Goal: Obtain resource: Obtain resource

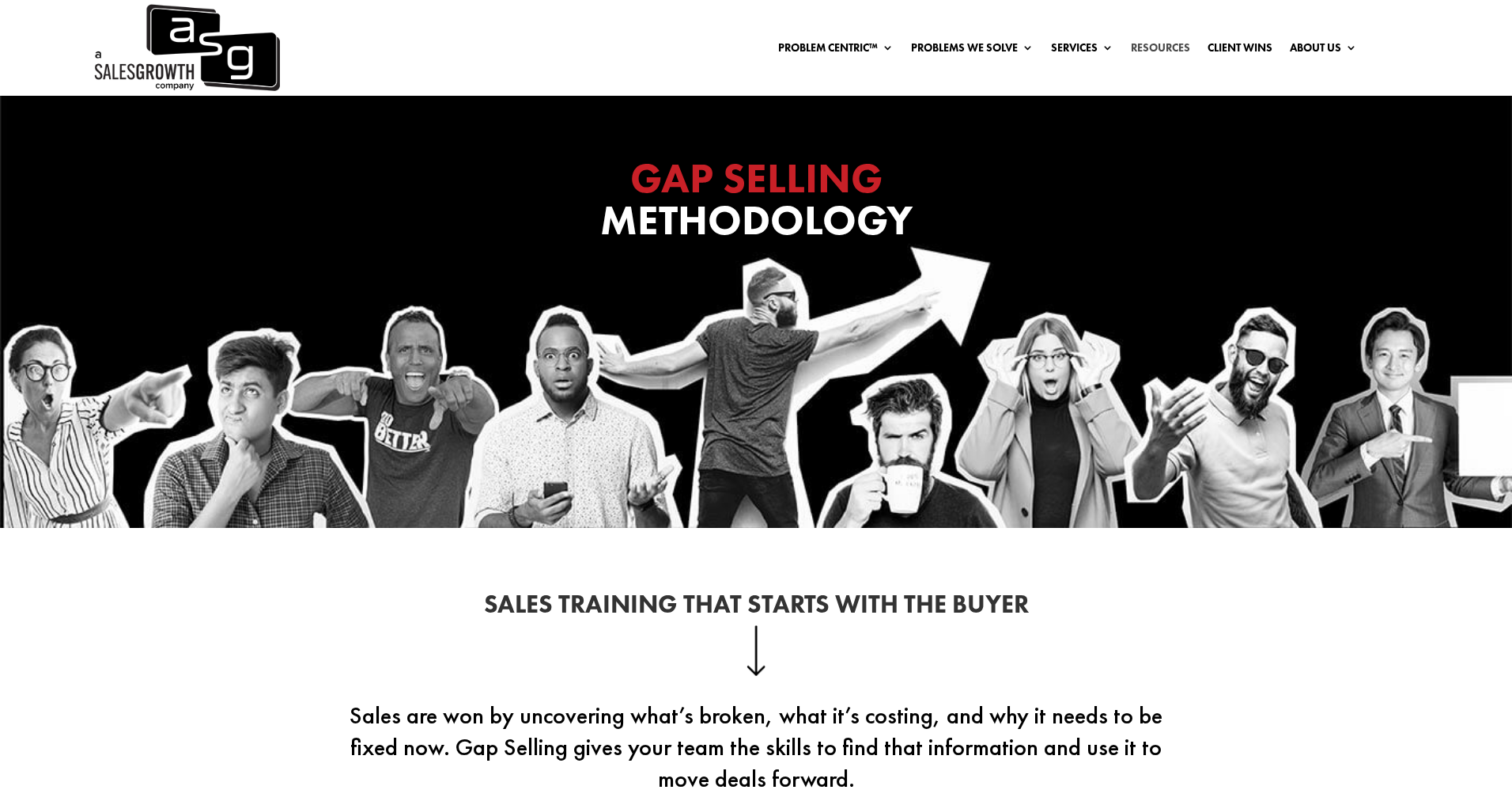
click at [1171, 50] on link "Resources" at bounding box center [1160, 51] width 59 height 17
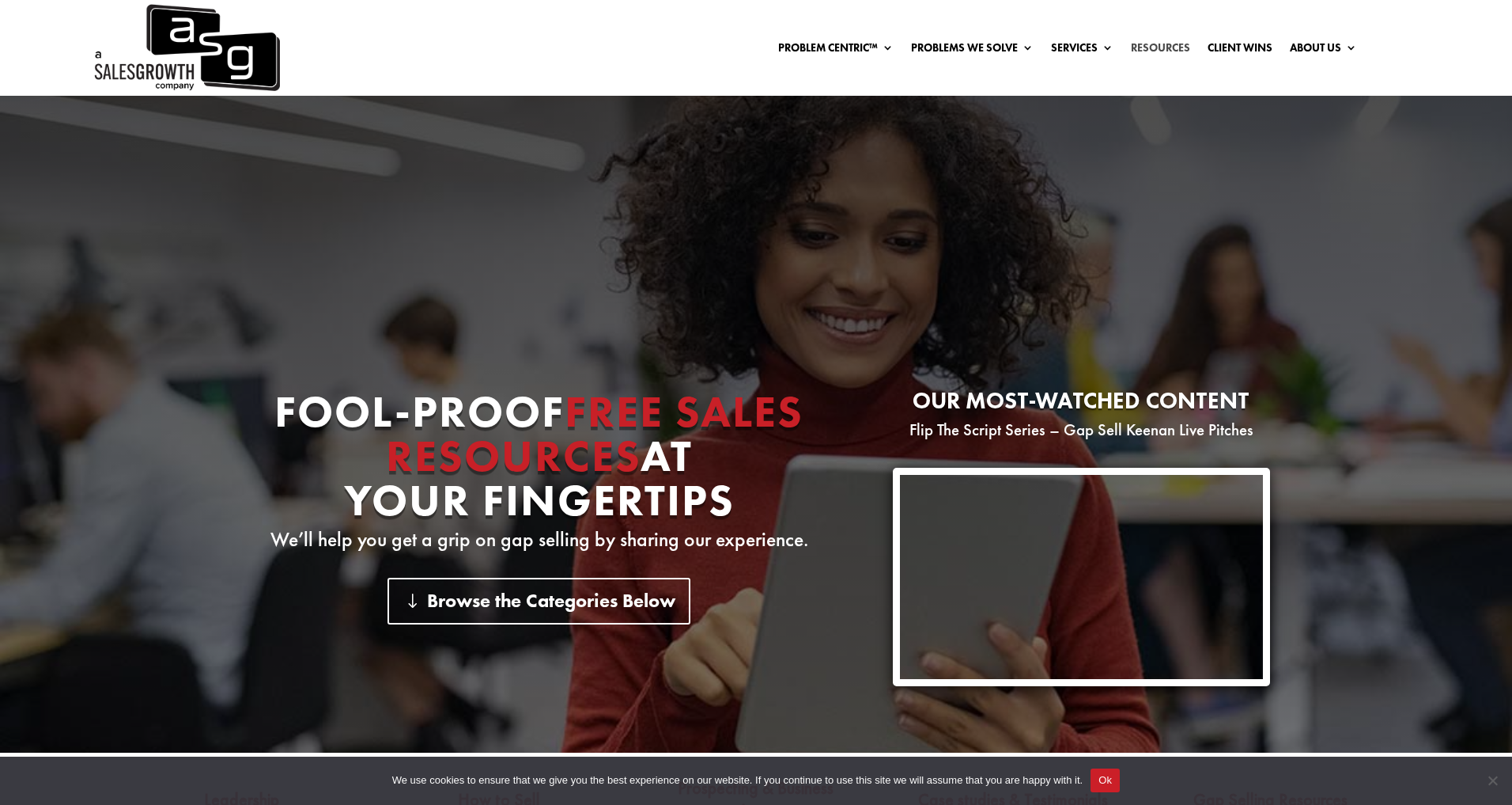
click at [1158, 52] on link "Resources" at bounding box center [1160, 51] width 59 height 17
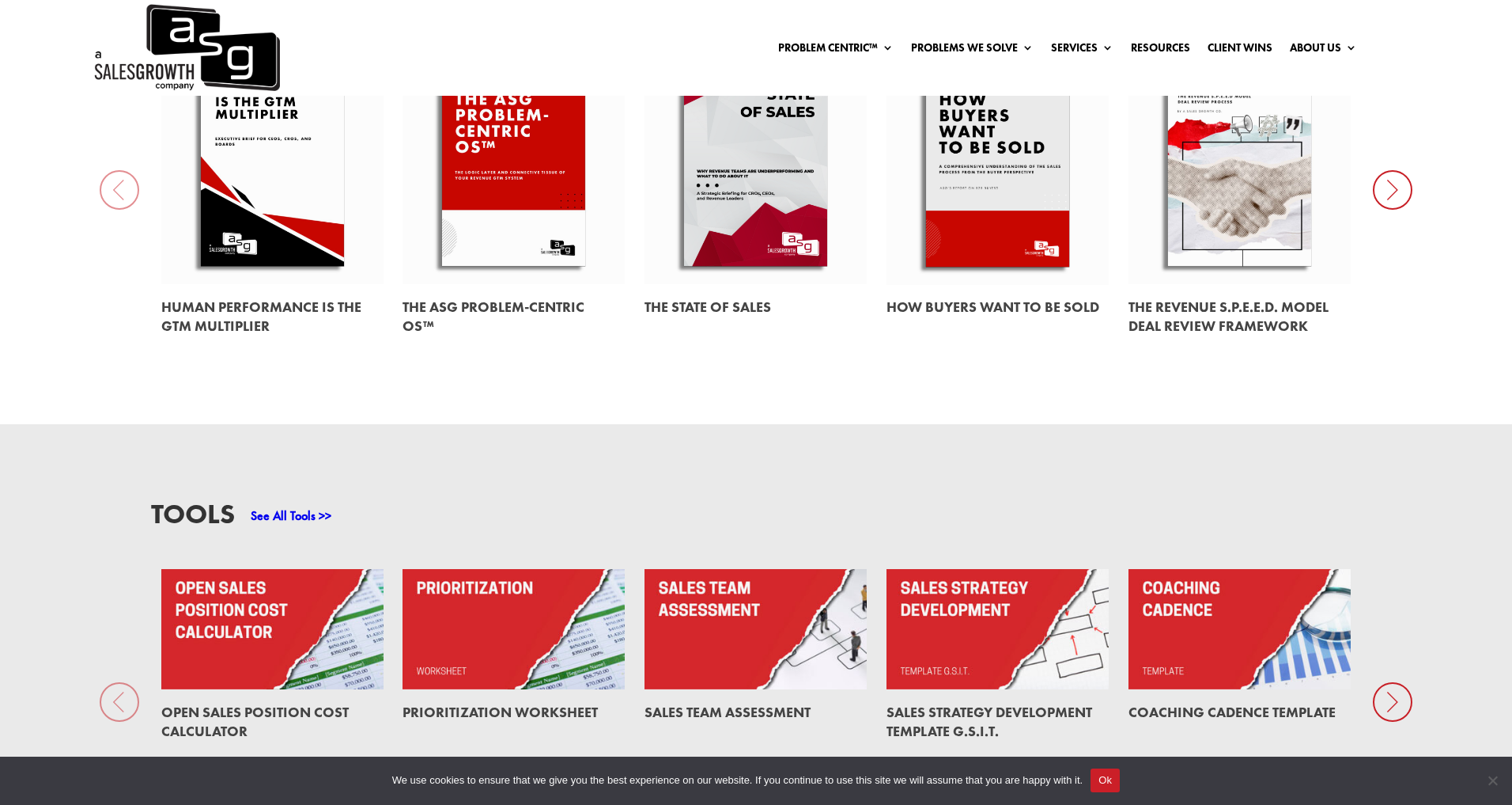
scroll to position [888, 0]
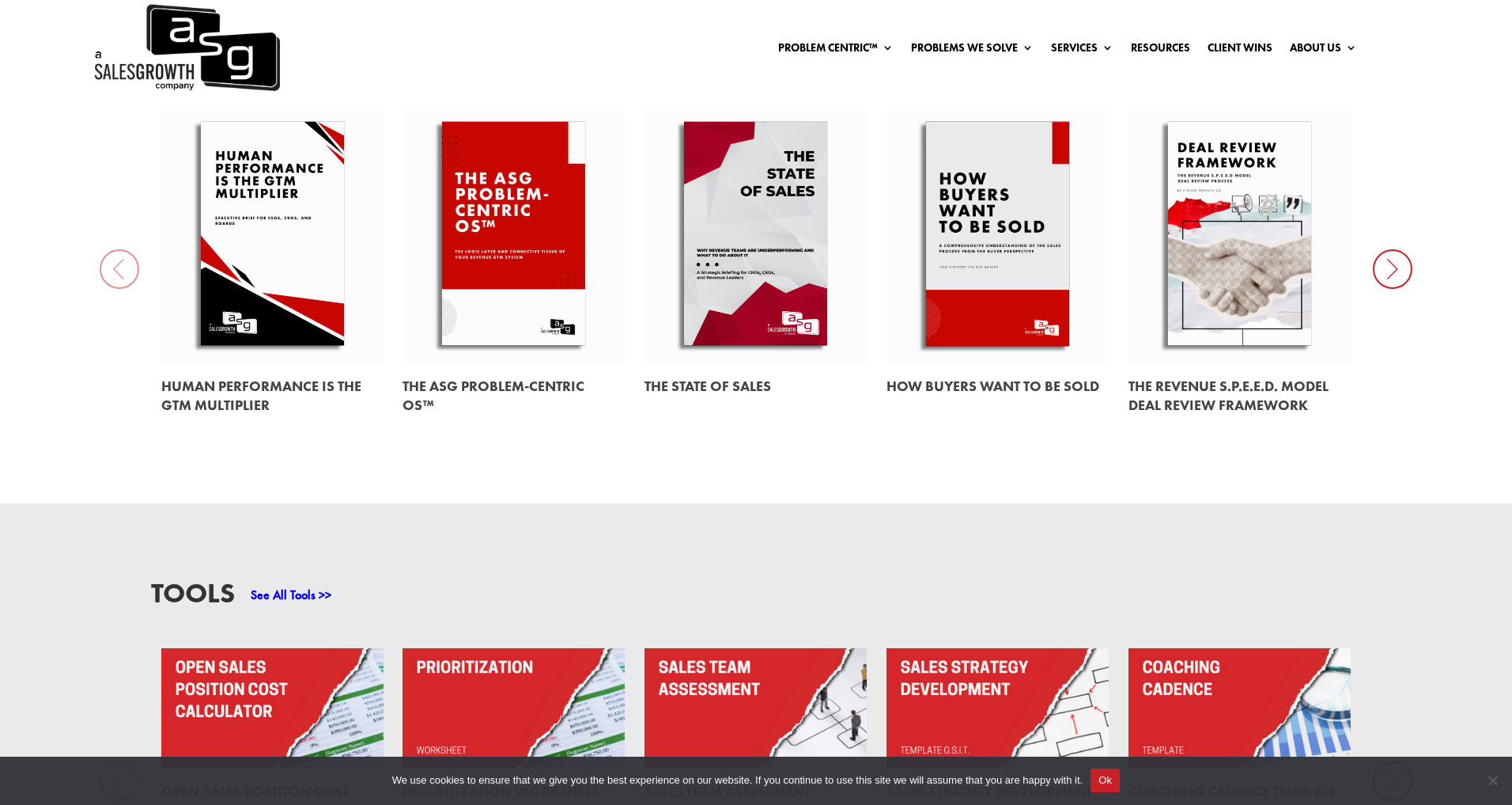
click at [1393, 257] on icon at bounding box center [1393, 269] width 39 height 39
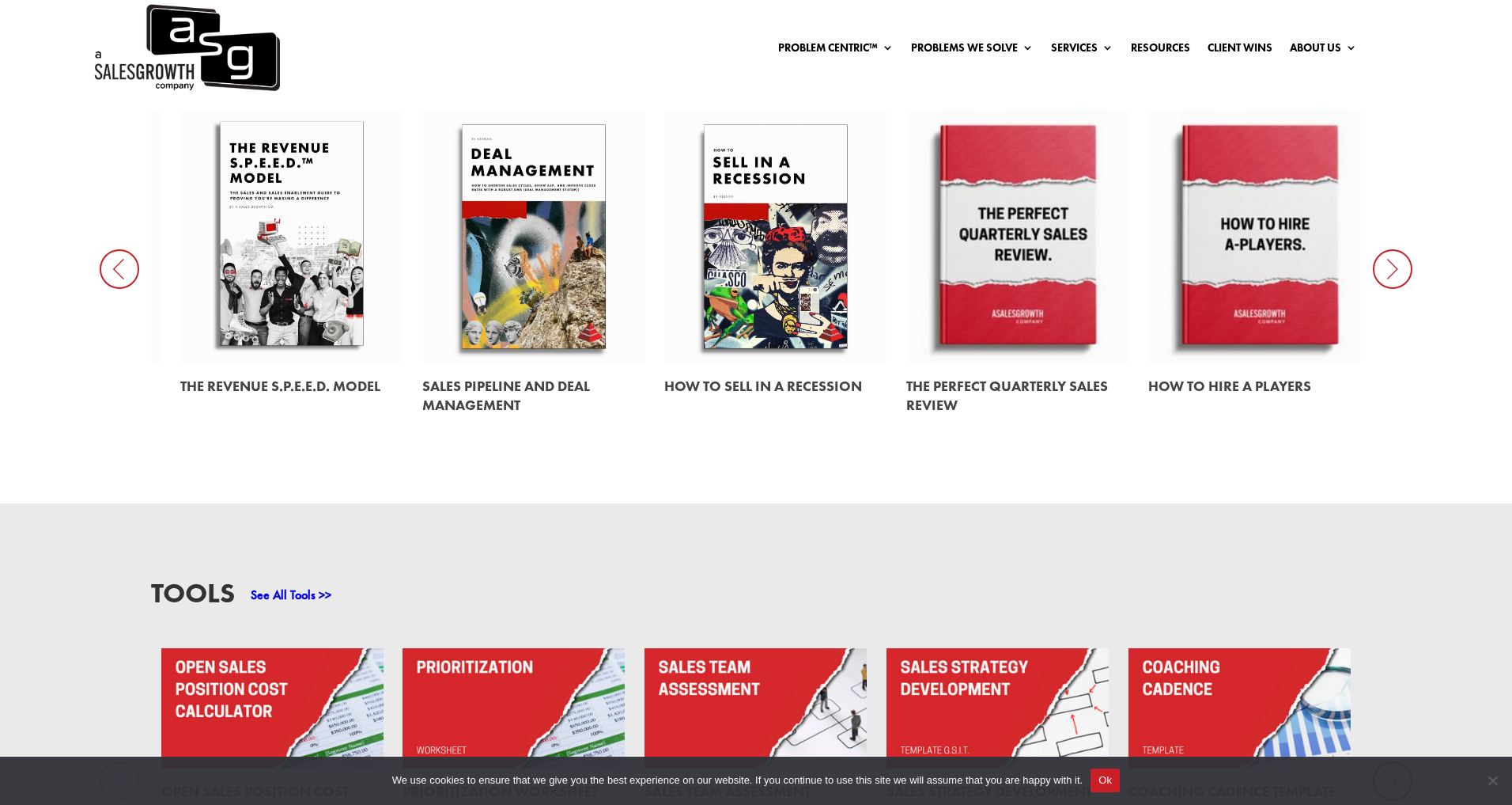
click at [1393, 268] on icon at bounding box center [1393, 269] width 39 height 39
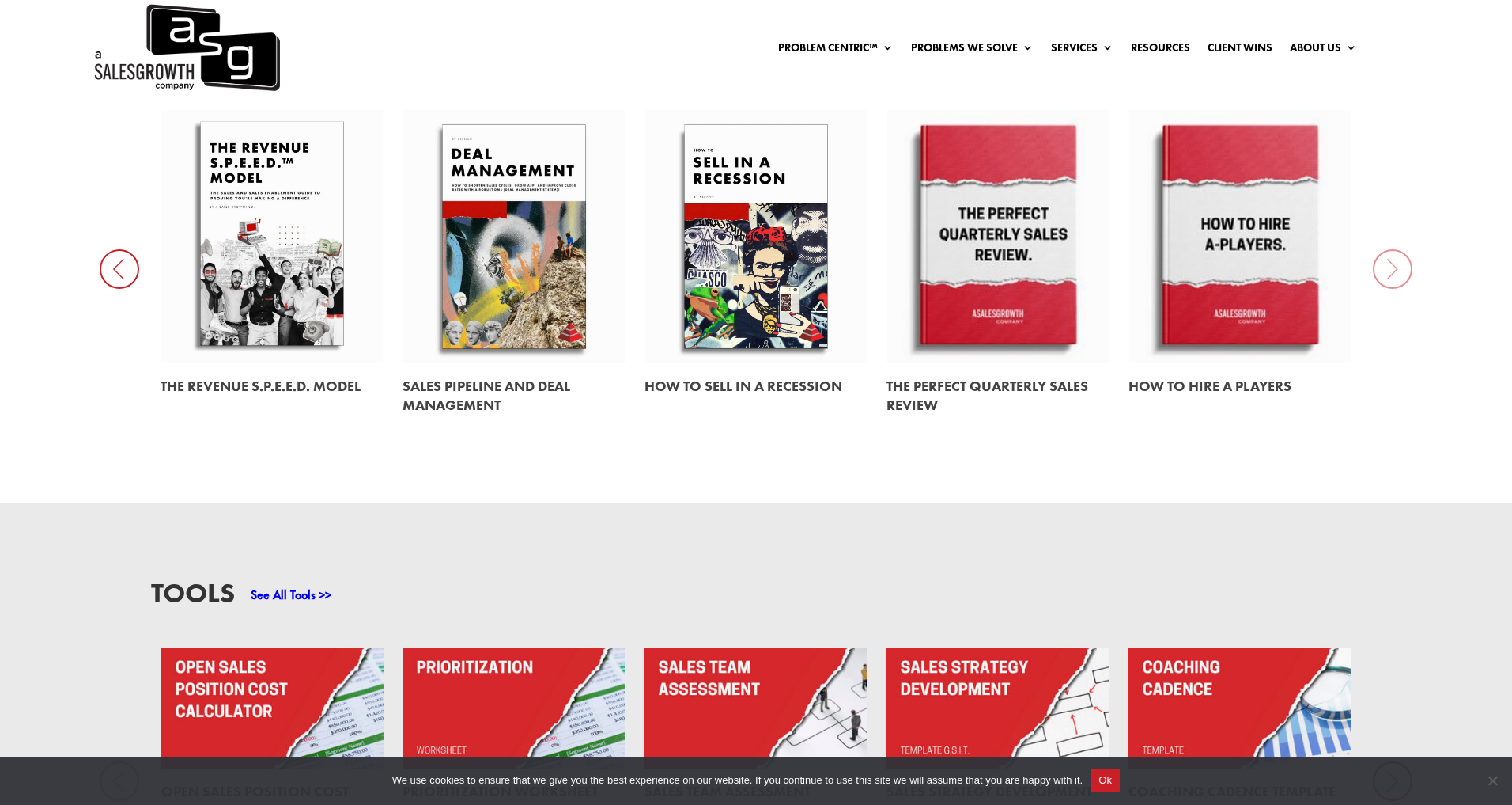
click at [1393, 268] on div "EBooks See All Ebooks >> Human Performance Is the GTM Multiplier The ASG Proble…" at bounding box center [756, 234] width 1512 height 537
click at [128, 260] on icon at bounding box center [119, 269] width 39 height 39
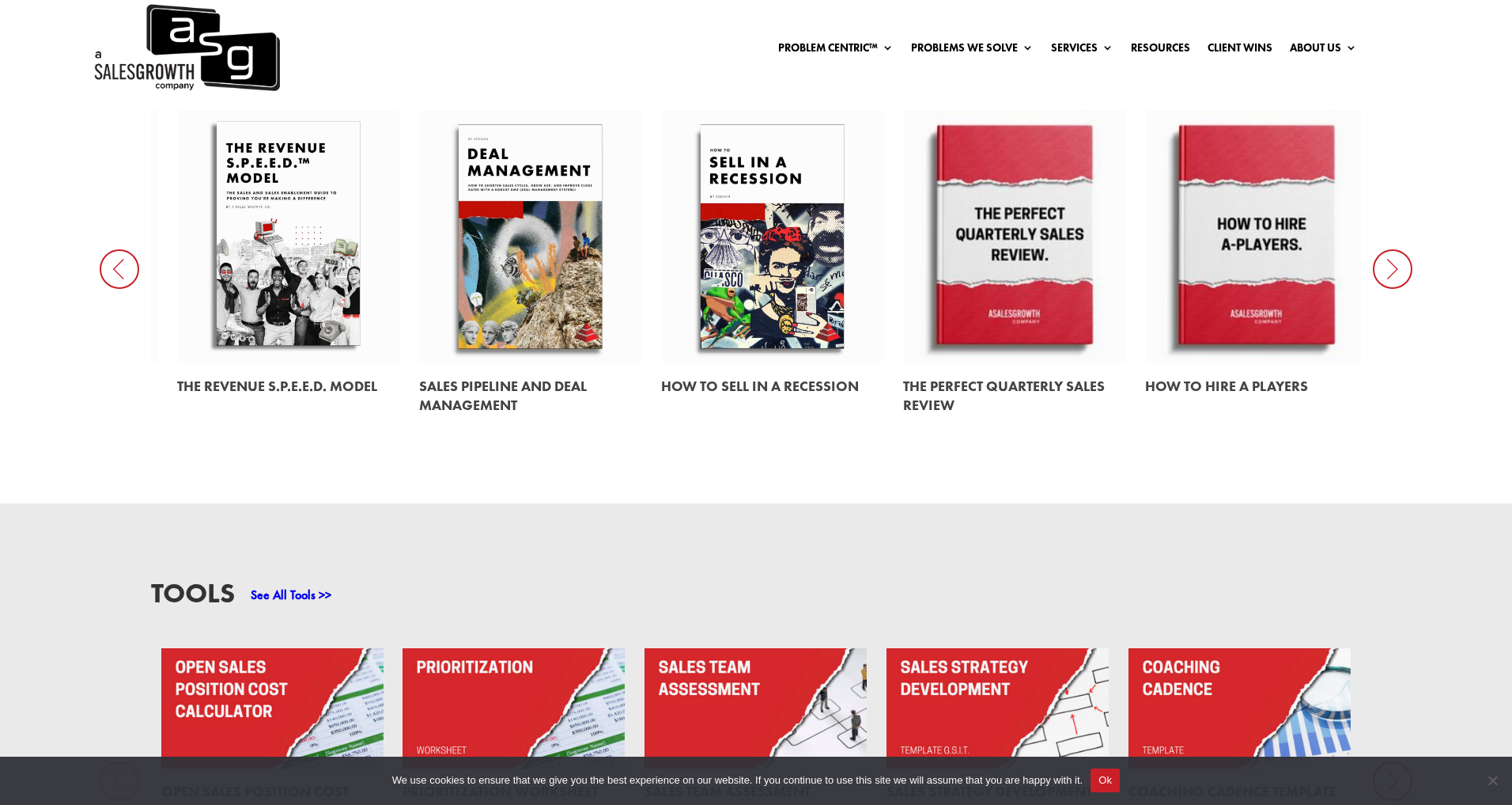
click at [128, 260] on icon at bounding box center [119, 269] width 39 height 39
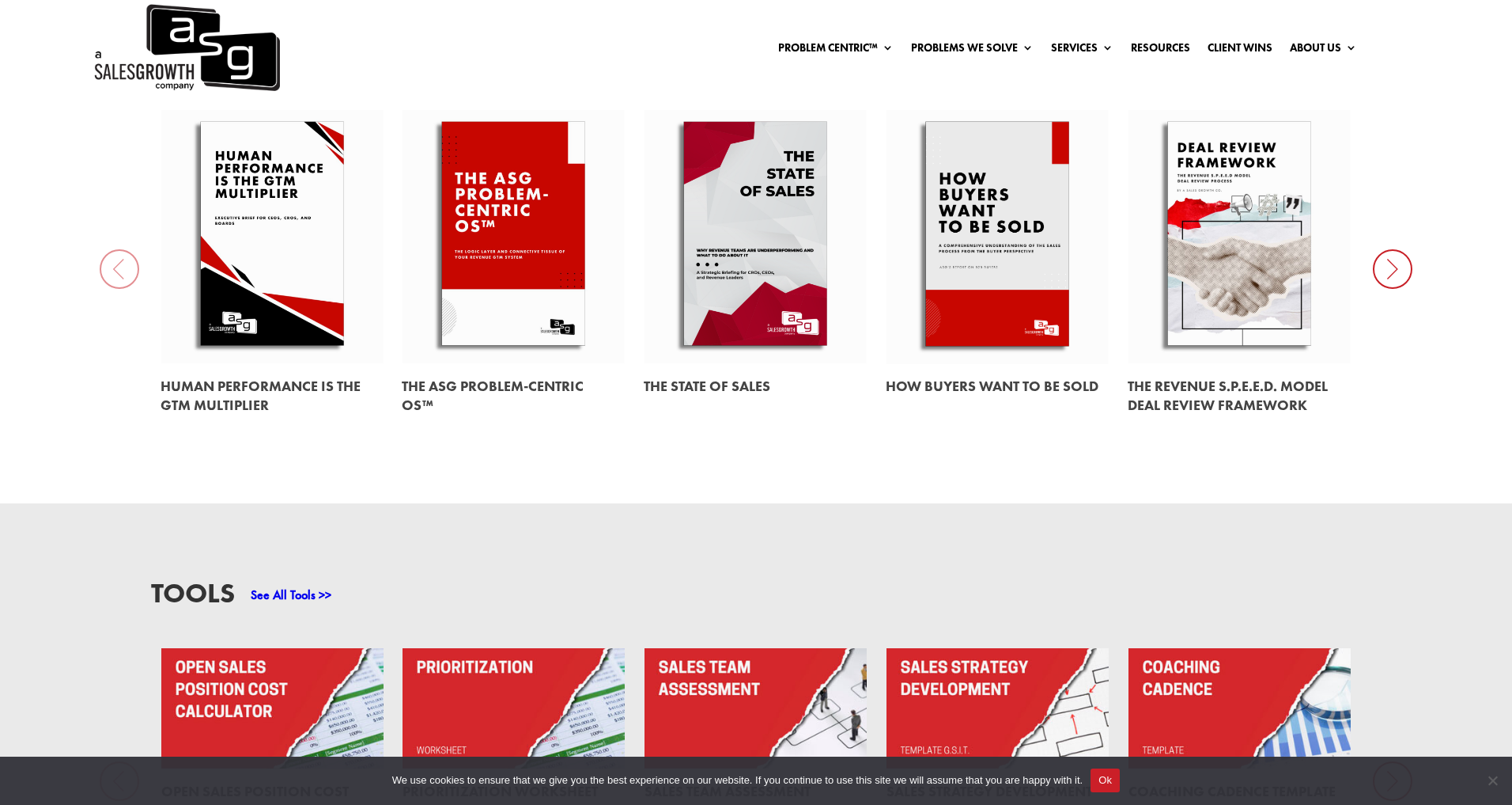
click at [128, 260] on div "EBooks See All Ebooks >> Human Performance Is the GTM Multiplier The ASG Proble…" at bounding box center [756, 234] width 1512 height 537
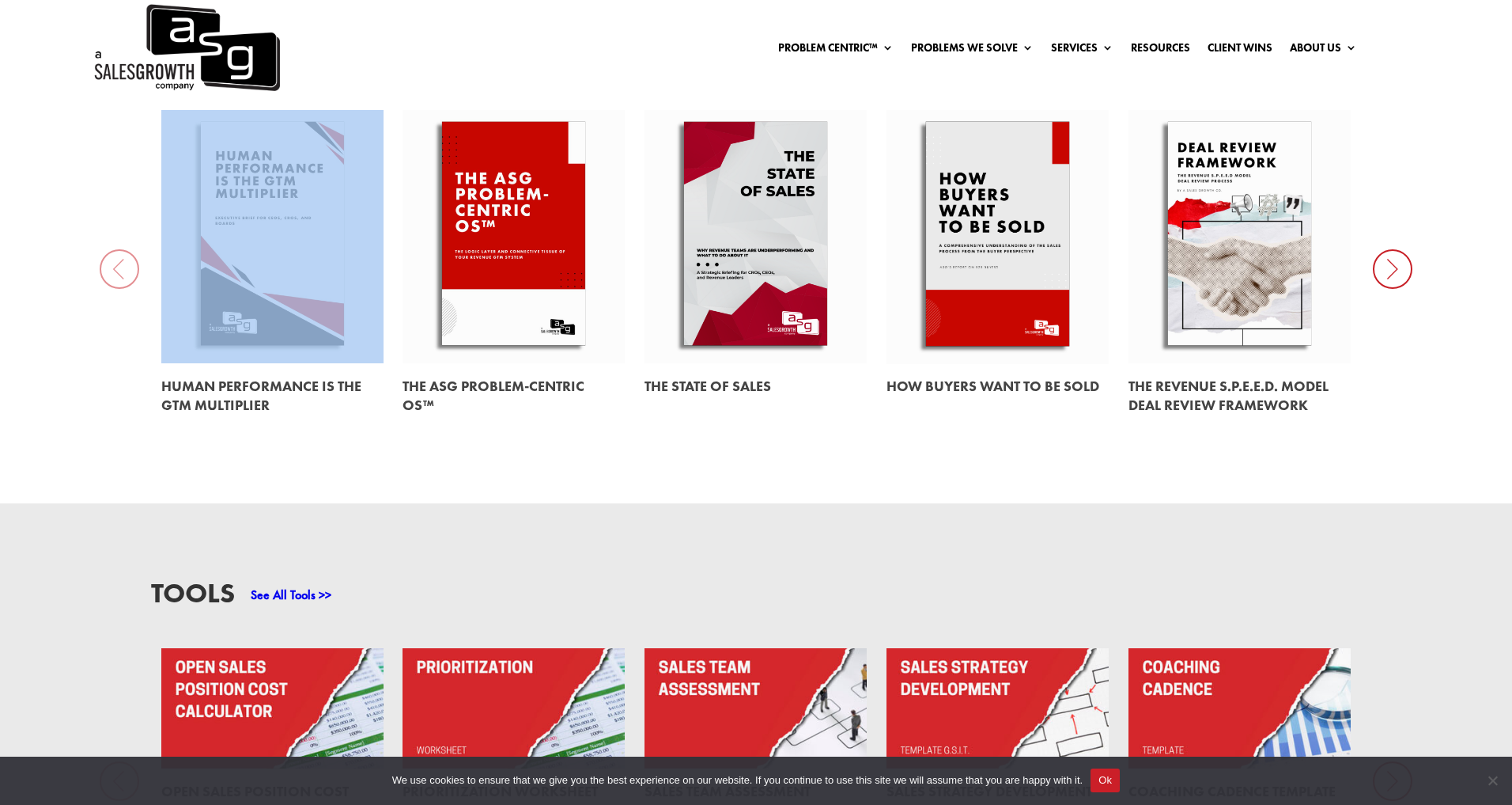
click at [128, 260] on div "EBooks See All Ebooks >> Human Performance Is the GTM Multiplier The ASG Proble…" at bounding box center [756, 234] width 1512 height 537
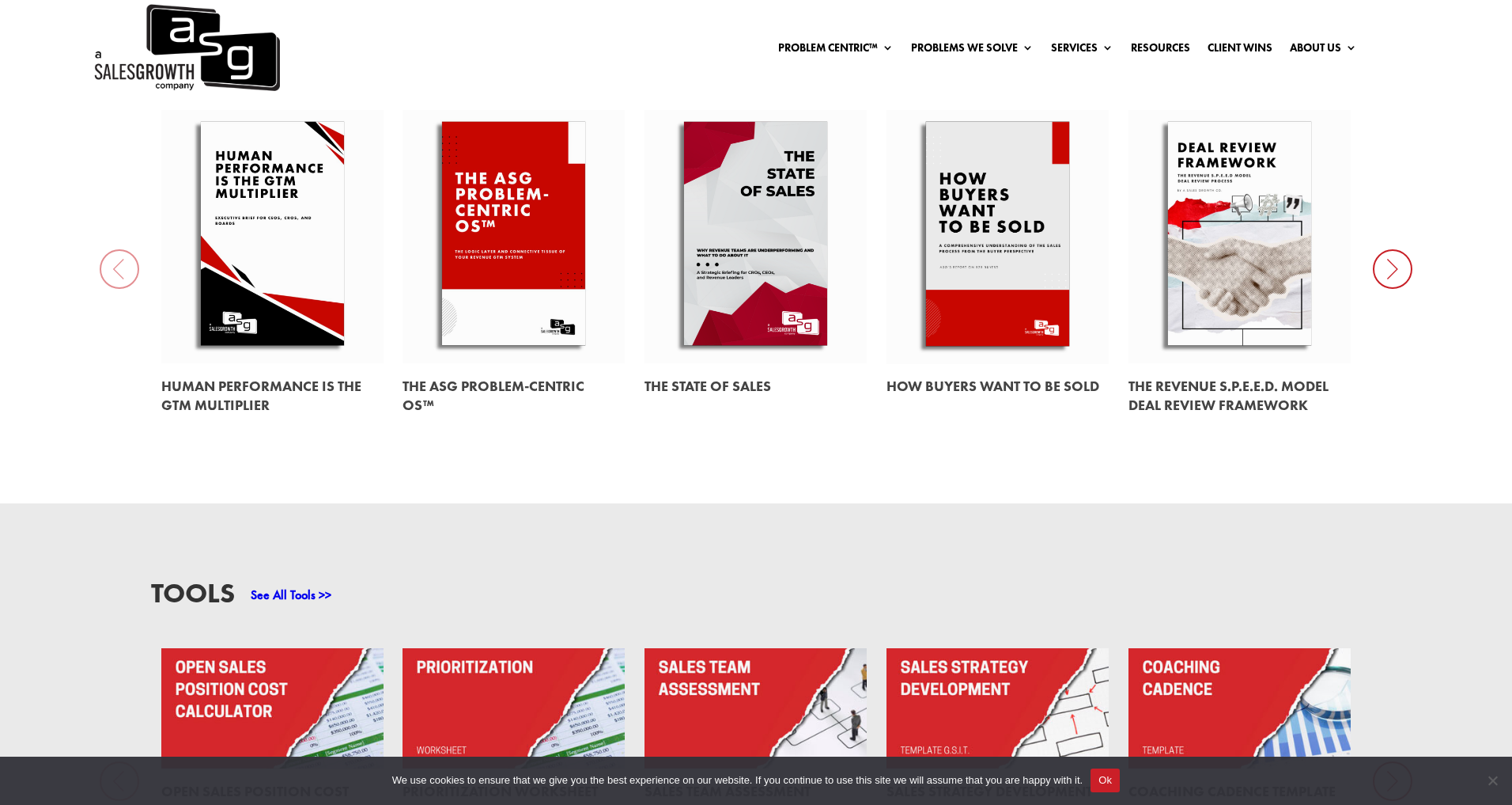
click at [684, 466] on div "EBooks See All Ebooks >> Human Performance Is the GTM Multiplier The ASG Proble…" at bounding box center [756, 234] width 1512 height 537
click at [1249, 255] on link at bounding box center [1240, 236] width 223 height 253
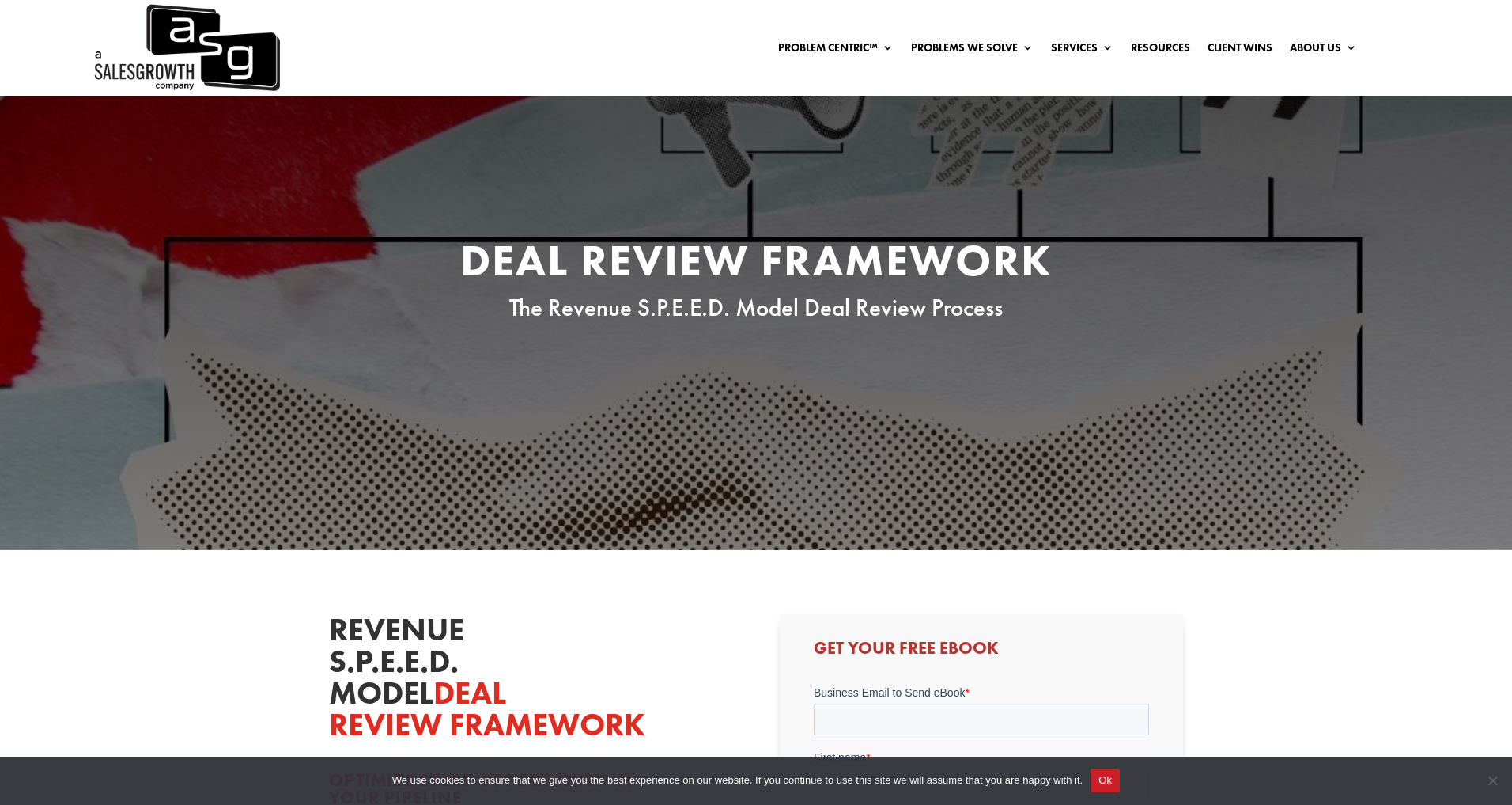
scroll to position [332, 0]
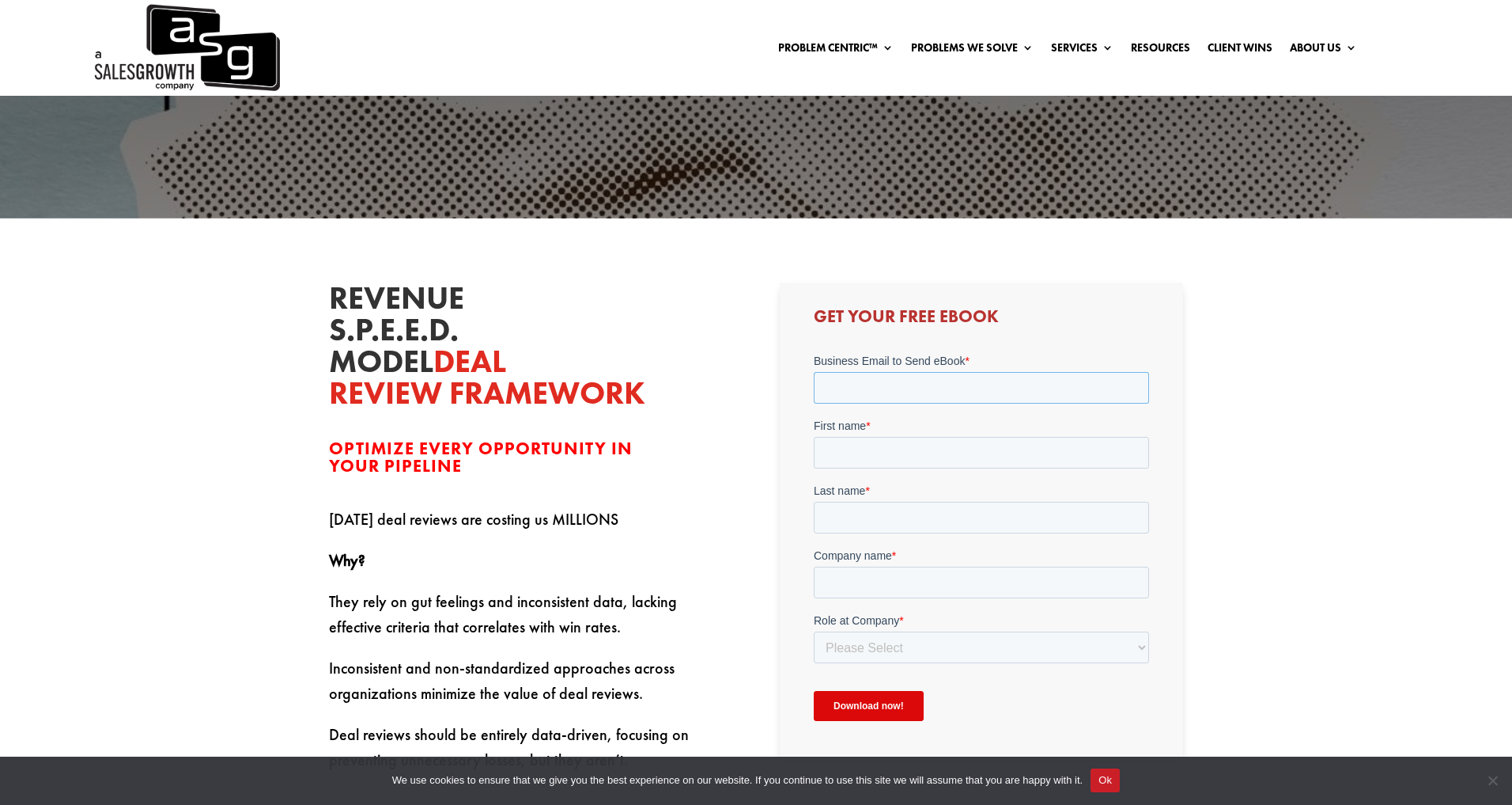
click at [853, 378] on input "Business Email to Send eBook *" at bounding box center [981, 386] width 335 height 32
type input "jesse.bustos@procore.com"
click at [911, 446] on input "First name *" at bounding box center [981, 451] width 335 height 32
type input "Jesse"
click at [869, 510] on input "Last name *" at bounding box center [981, 516] width 335 height 32
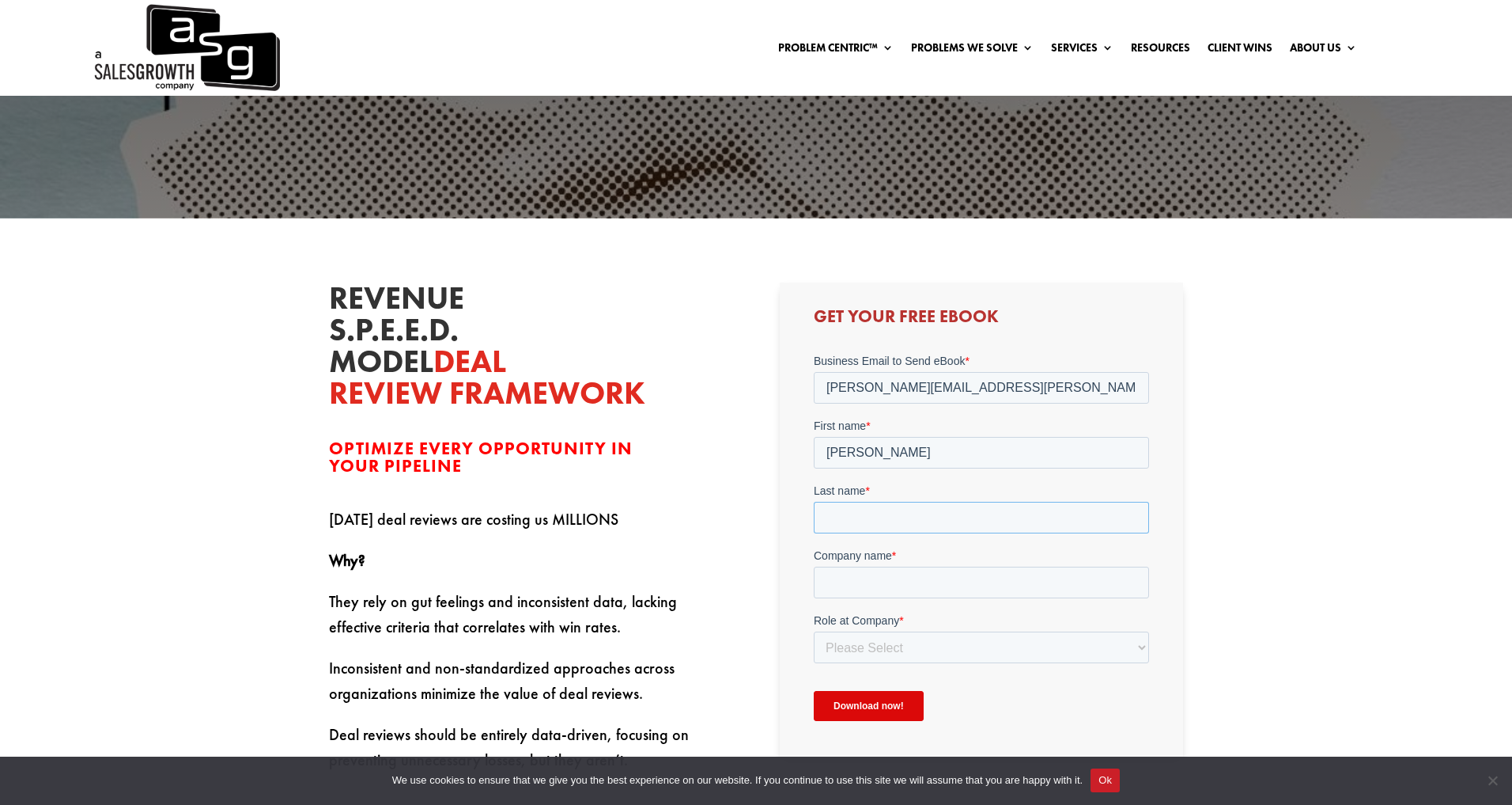
type input "[PERSON_NAME]"
click at [896, 589] on input "Company name *" at bounding box center [981, 581] width 335 height 32
type input "Procore"
click at [917, 656] on select "Please Select C-Level (CRO, CSO, etc) Senior Leadership (VP of Sales, VP of Ena…" at bounding box center [981, 646] width 335 height 32
select select "Director/Manager (Sales Director, Regional Sales Manager, etc)"
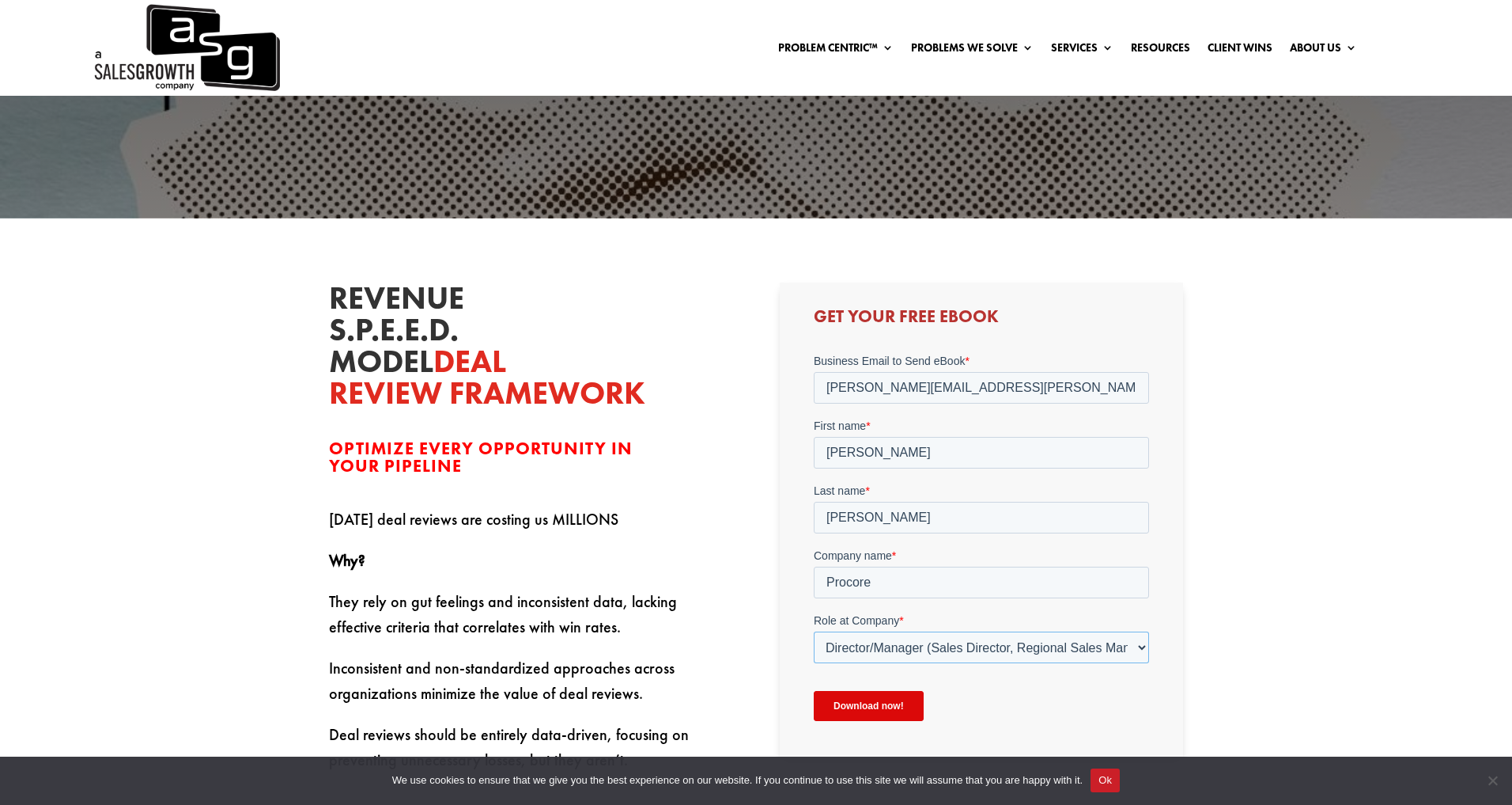
click at [813, 631] on select "Please Select C-Level (CRO, CSO, etc) Senior Leadership (VP of Sales, VP of Ena…" at bounding box center [981, 646] width 335 height 32
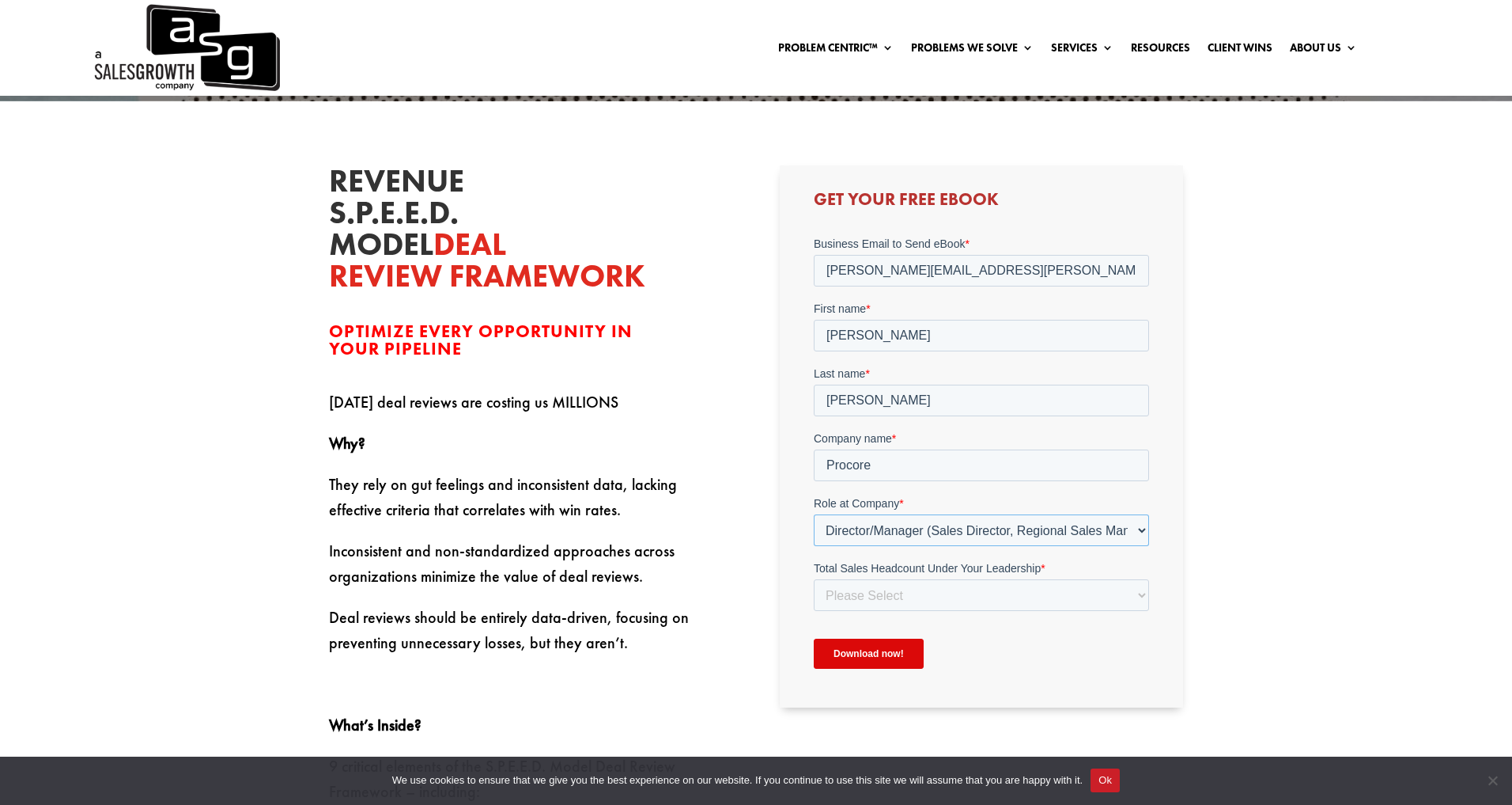
scroll to position [451, 0]
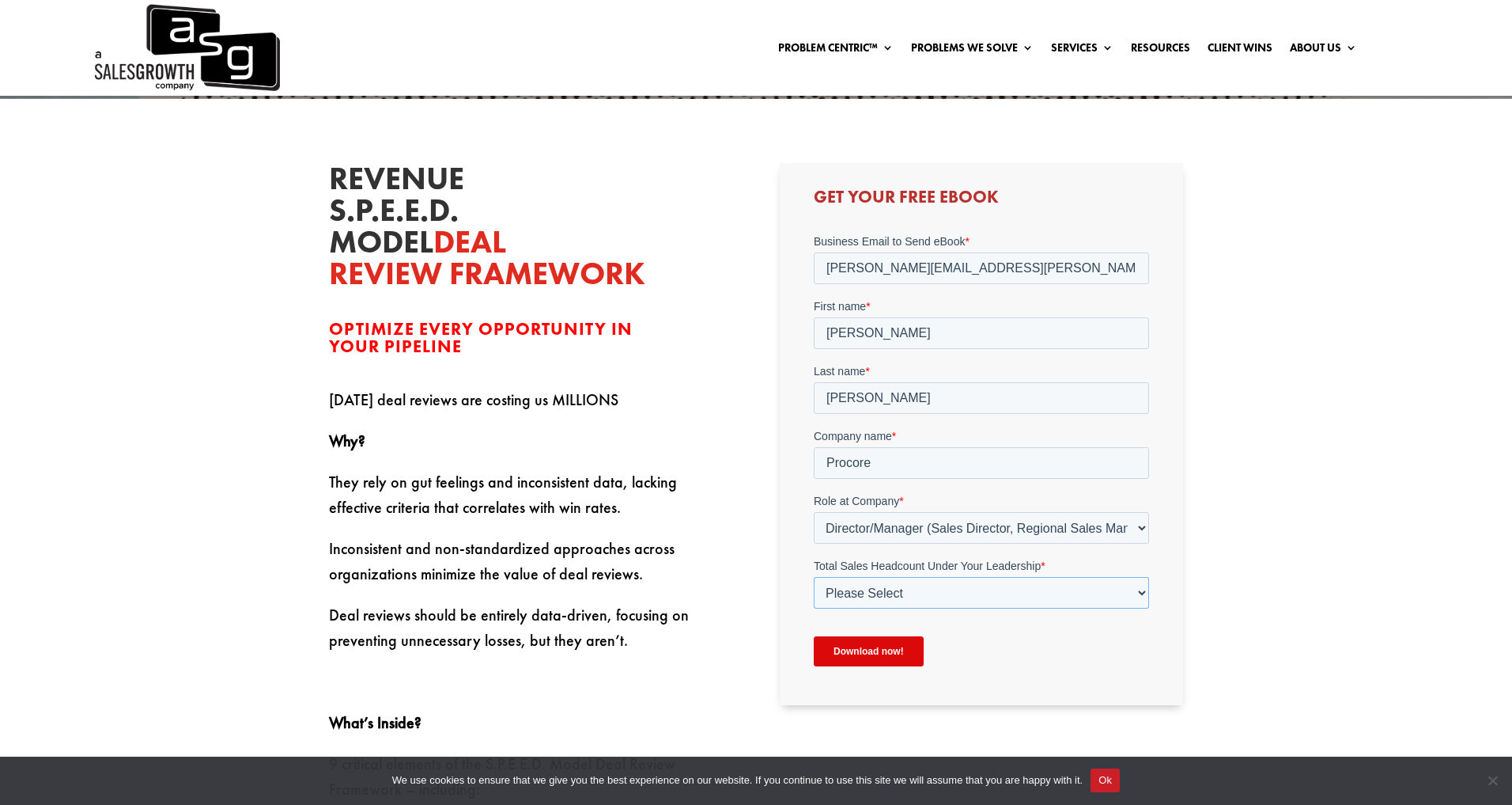
click at [906, 580] on select "Please Select Just Me 1-9 [PHONE_NUMBER] [PHONE_NUMBER]+" at bounding box center [981, 591] width 335 height 32
select select "1-9"
click at [813, 576] on select "Please Select Just Me 1-9 [PHONE_NUMBER] [PHONE_NUMBER]+" at bounding box center [981, 591] width 335 height 32
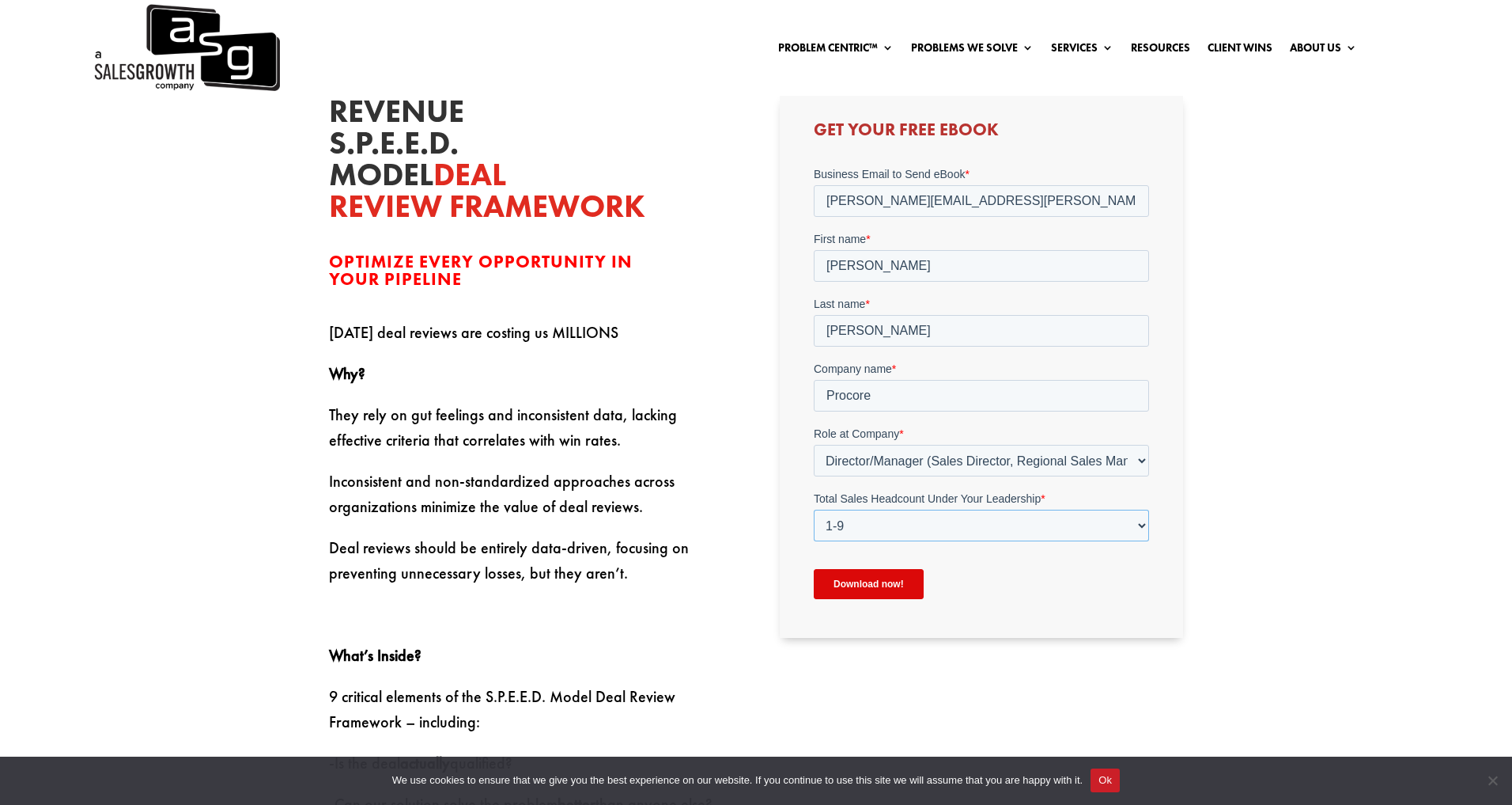
scroll to position [525, 0]
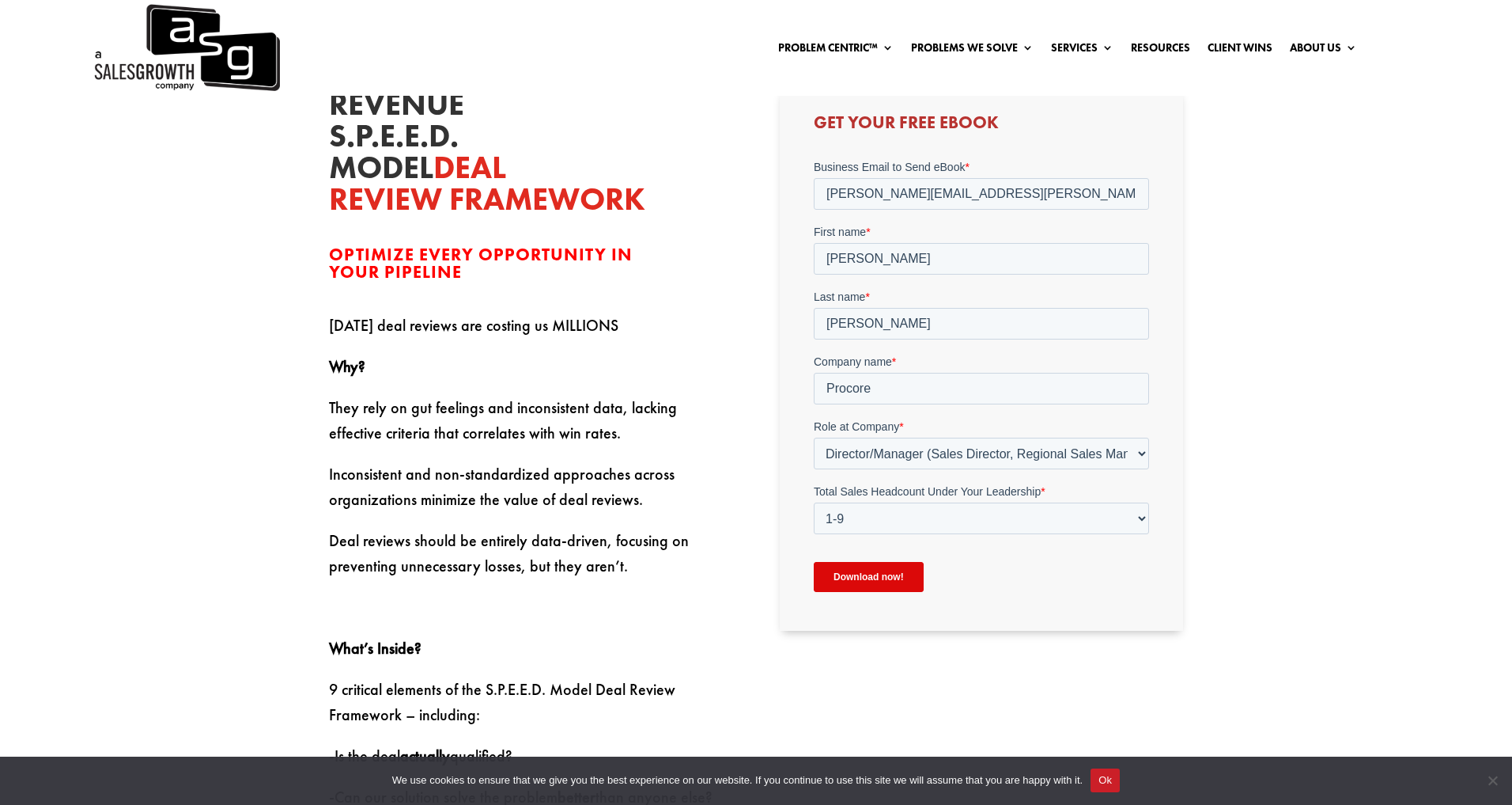
click at [875, 579] on input "Download now!" at bounding box center [868, 576] width 110 height 30
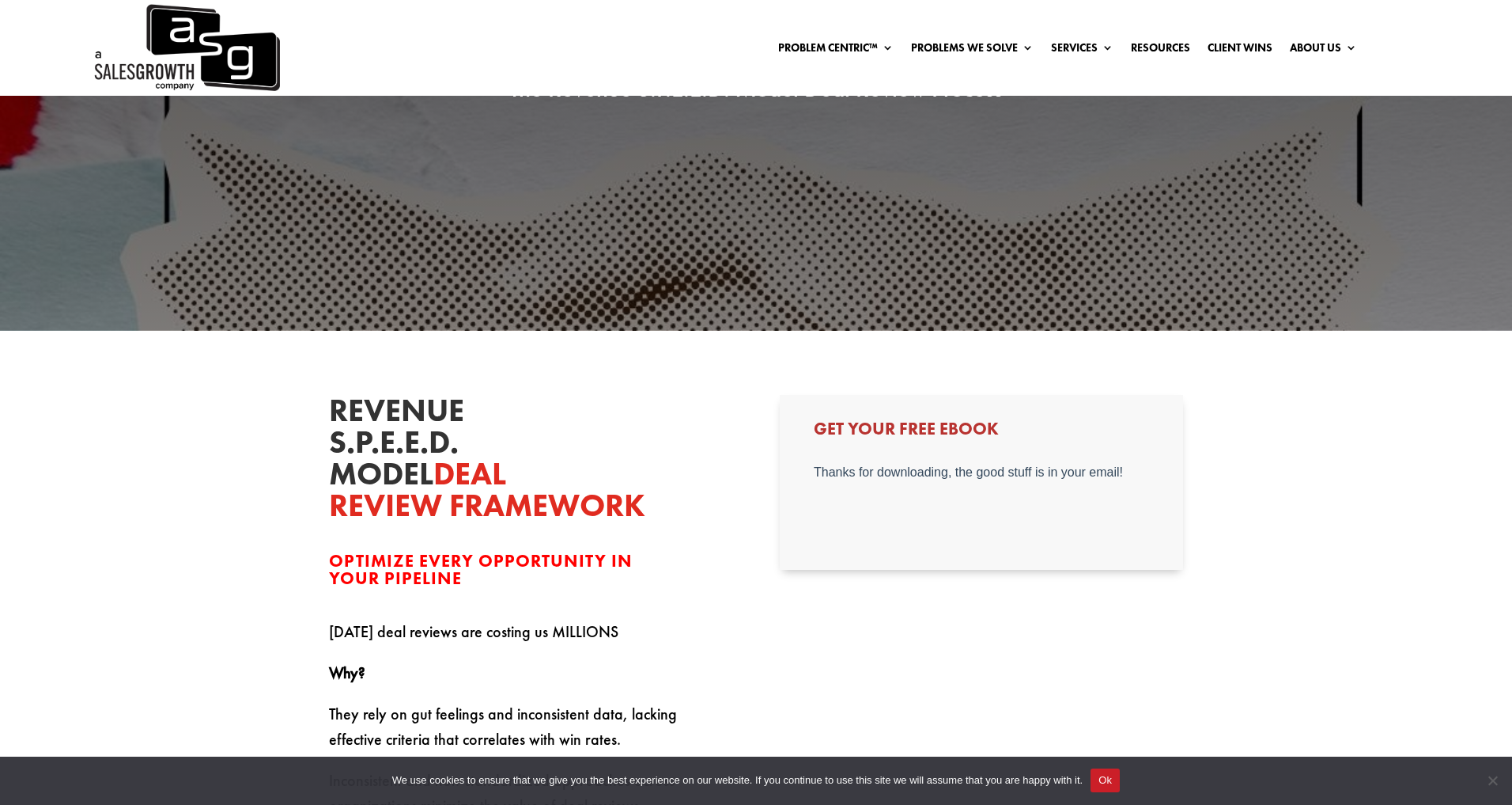
scroll to position [299, 0]
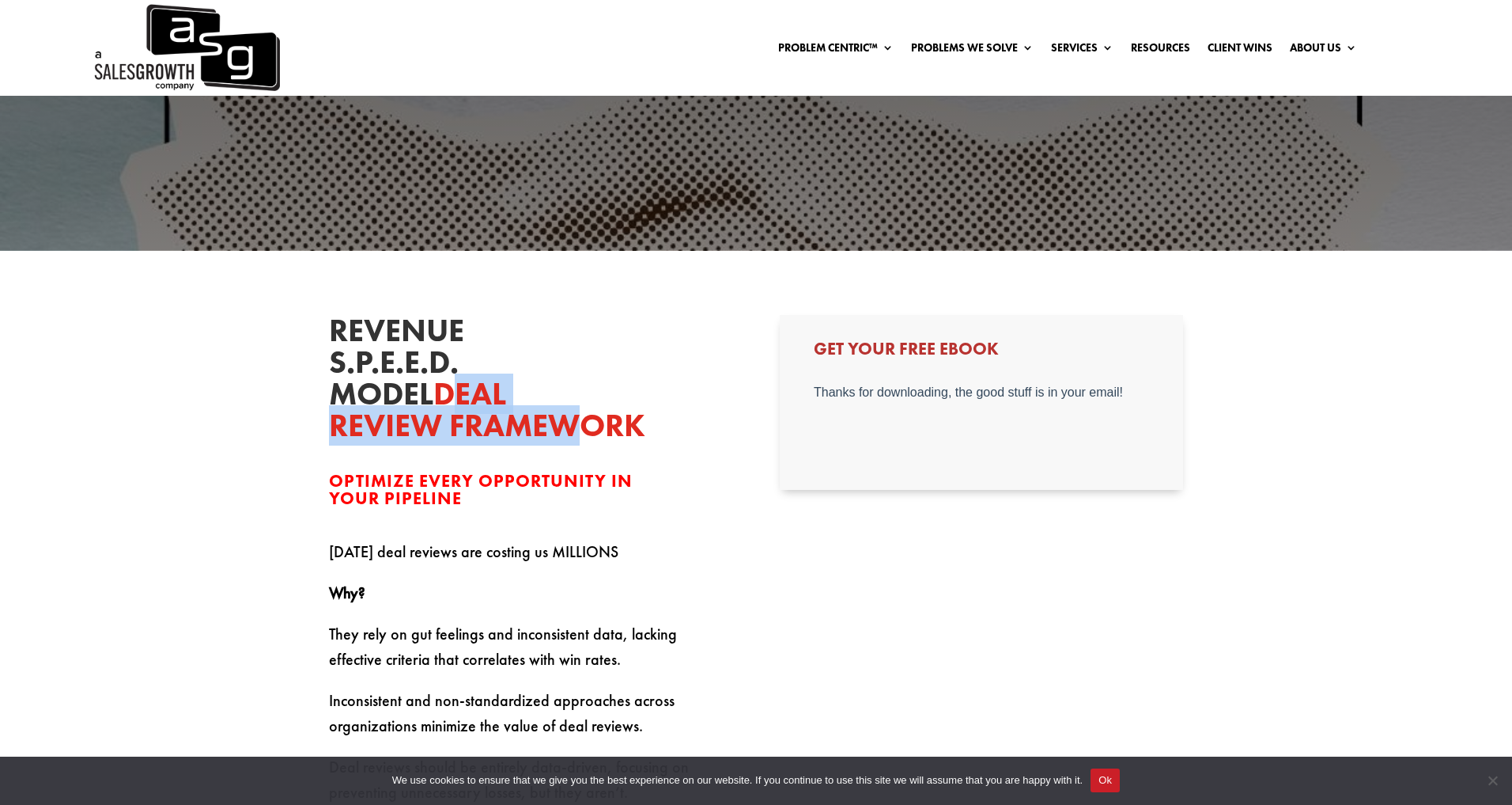
drag, startPoint x: 460, startPoint y: 402, endPoint x: 580, endPoint y: 423, distance: 121.8
click at [580, 423] on span "Deal Review Framework" at bounding box center [486, 409] width 316 height 72
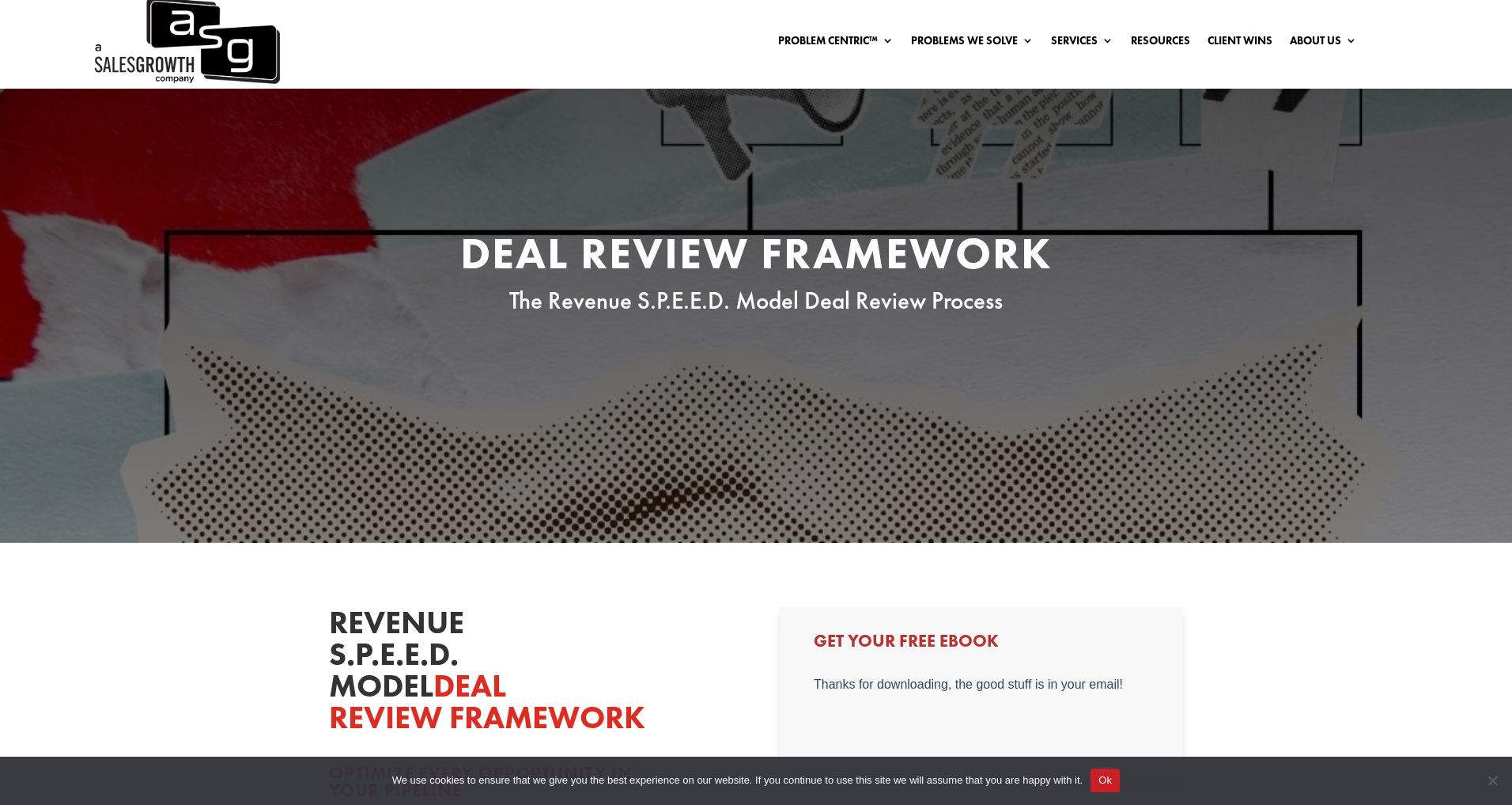
scroll to position [0, 0]
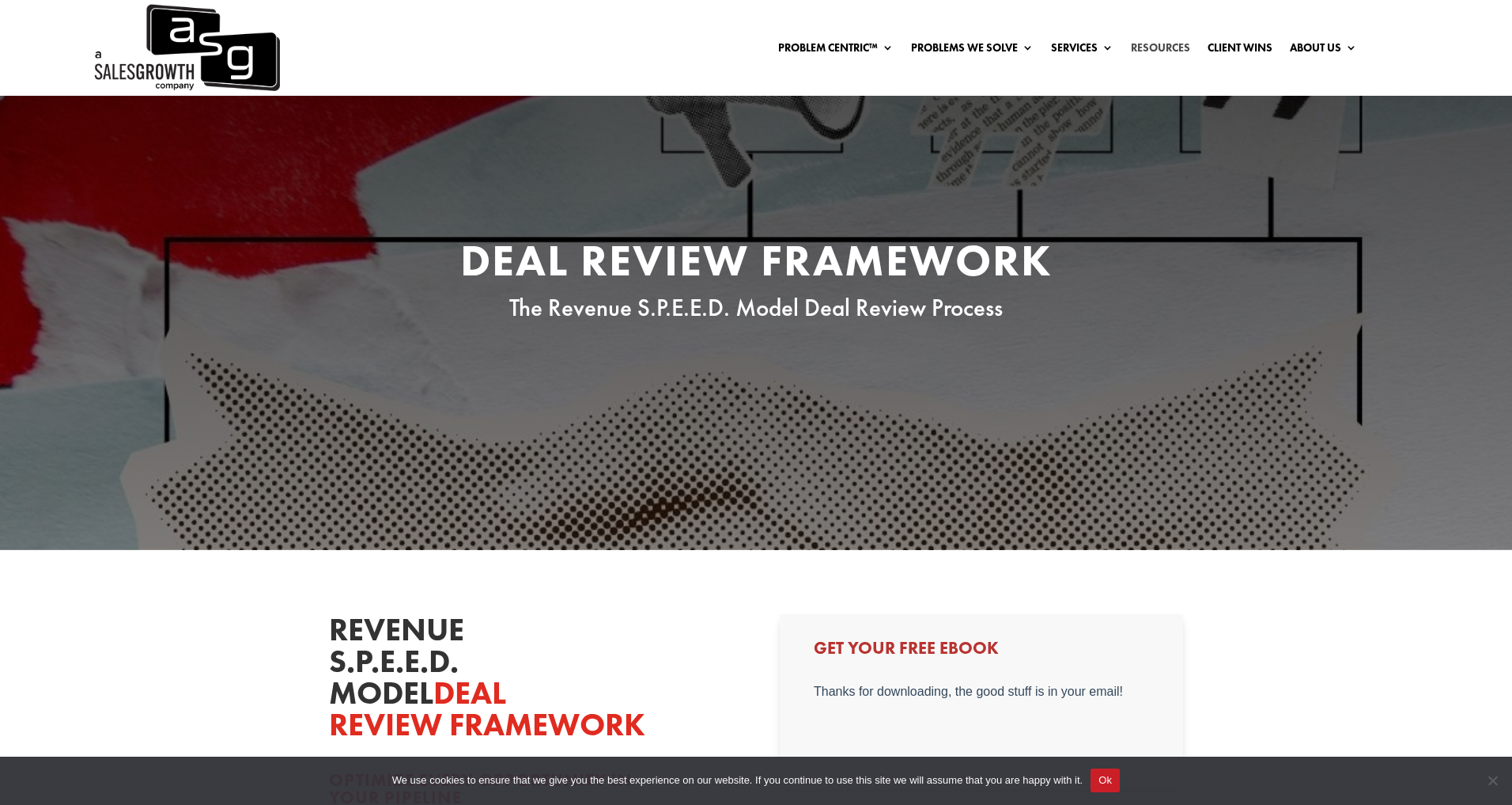
click at [1149, 48] on link "Resources" at bounding box center [1160, 51] width 59 height 17
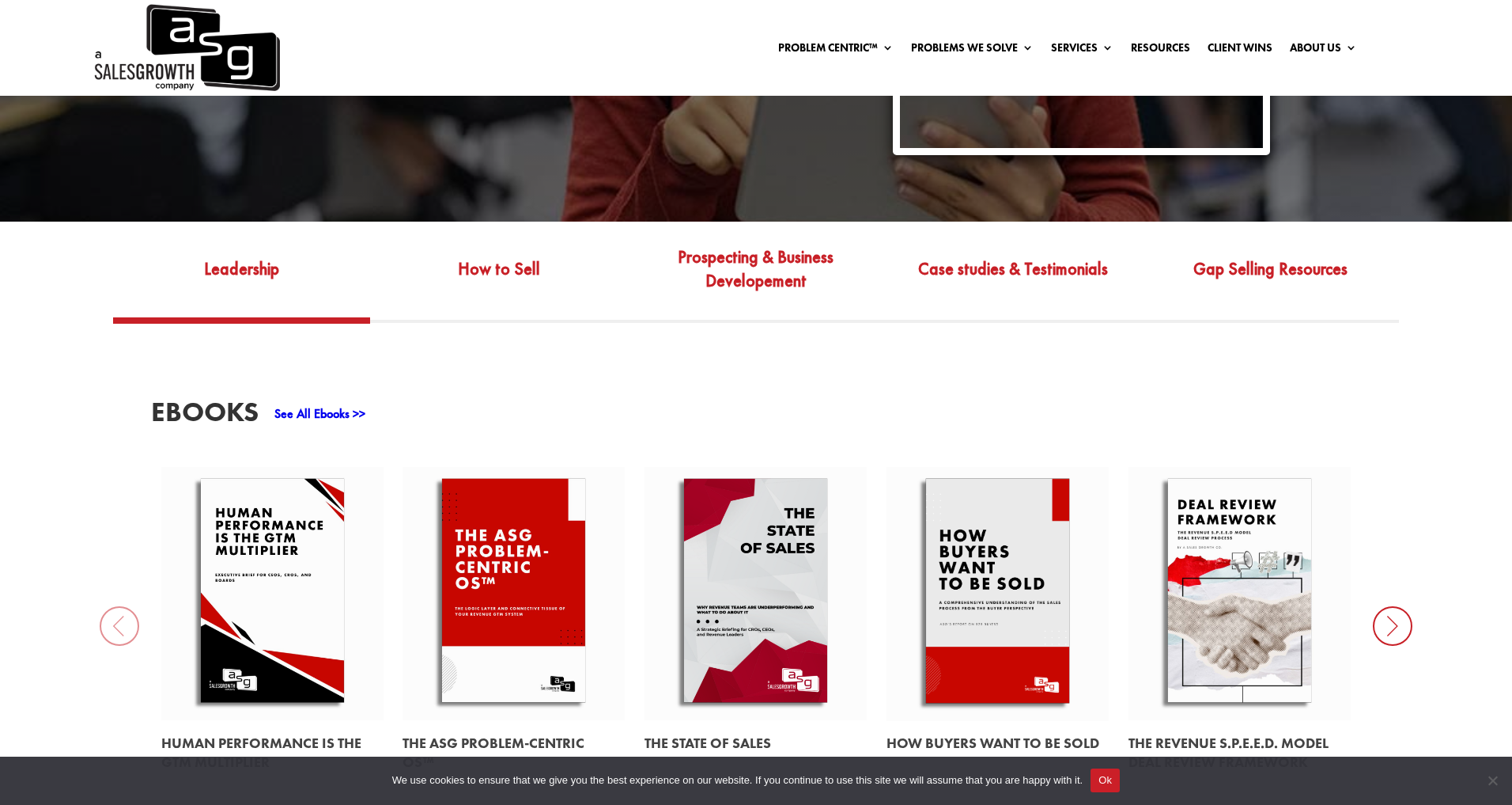
scroll to position [626, 0]
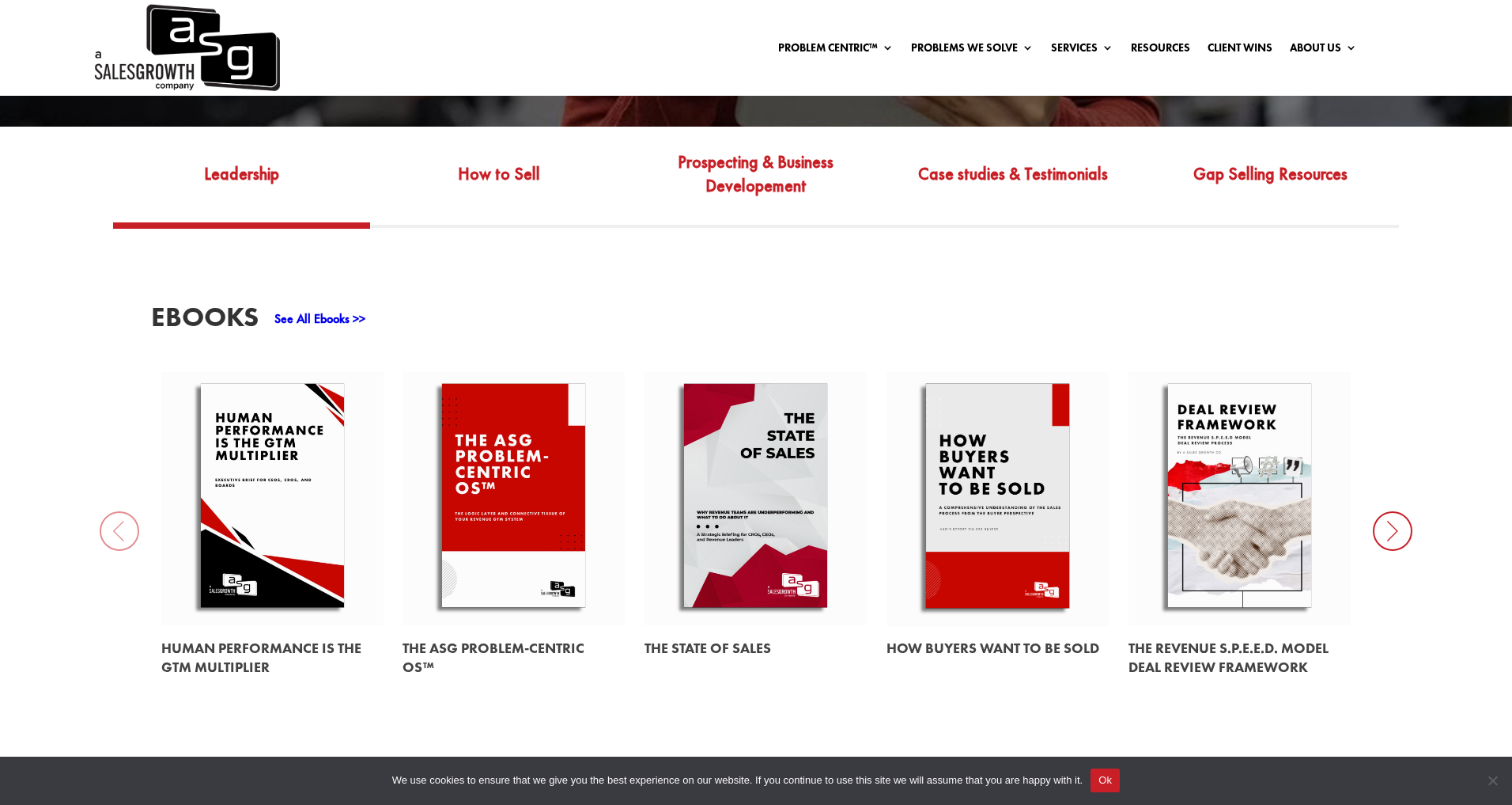
click at [1393, 528] on icon at bounding box center [1393, 531] width 39 height 39
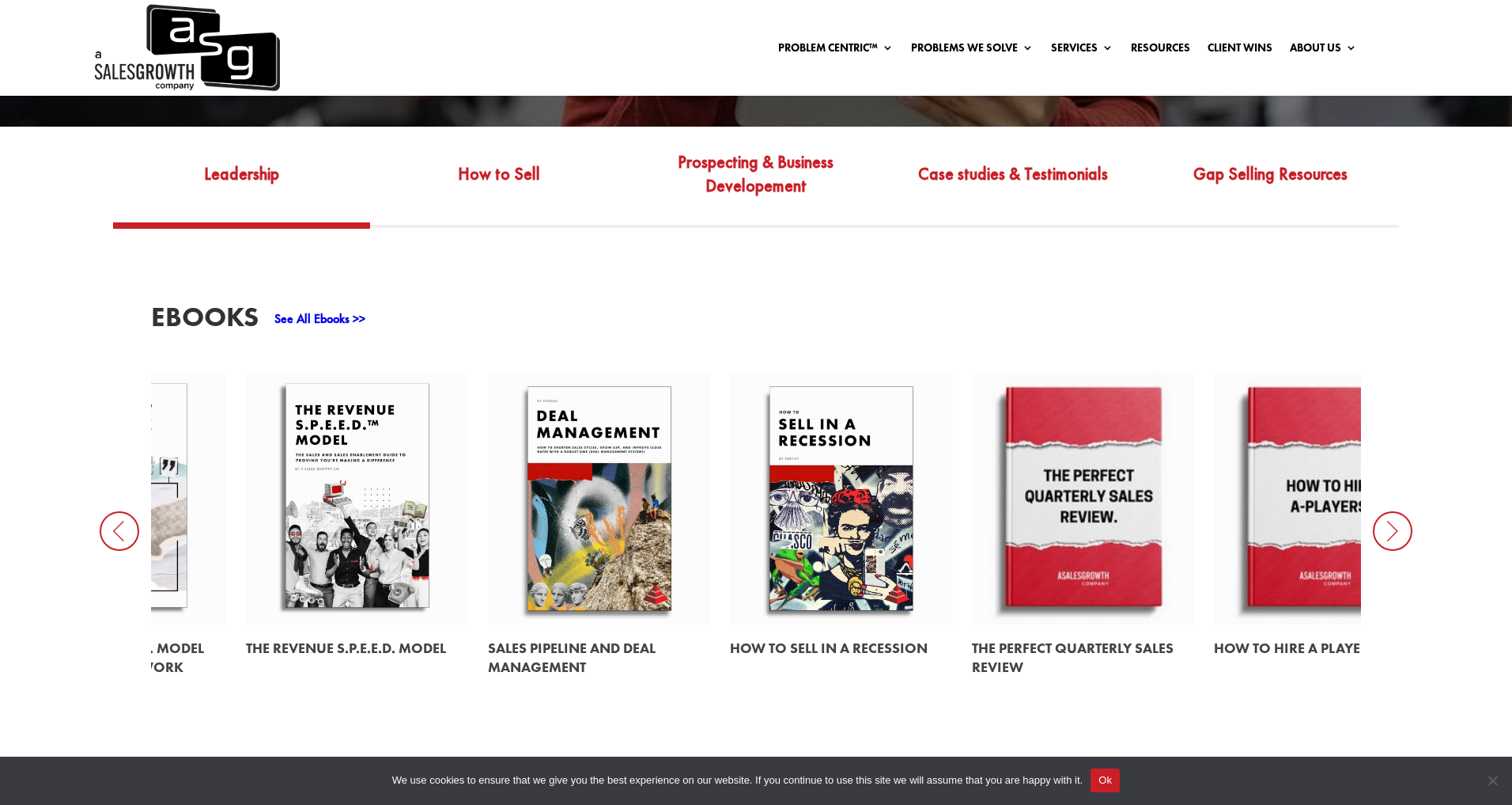
click at [1393, 528] on icon at bounding box center [1393, 531] width 39 height 39
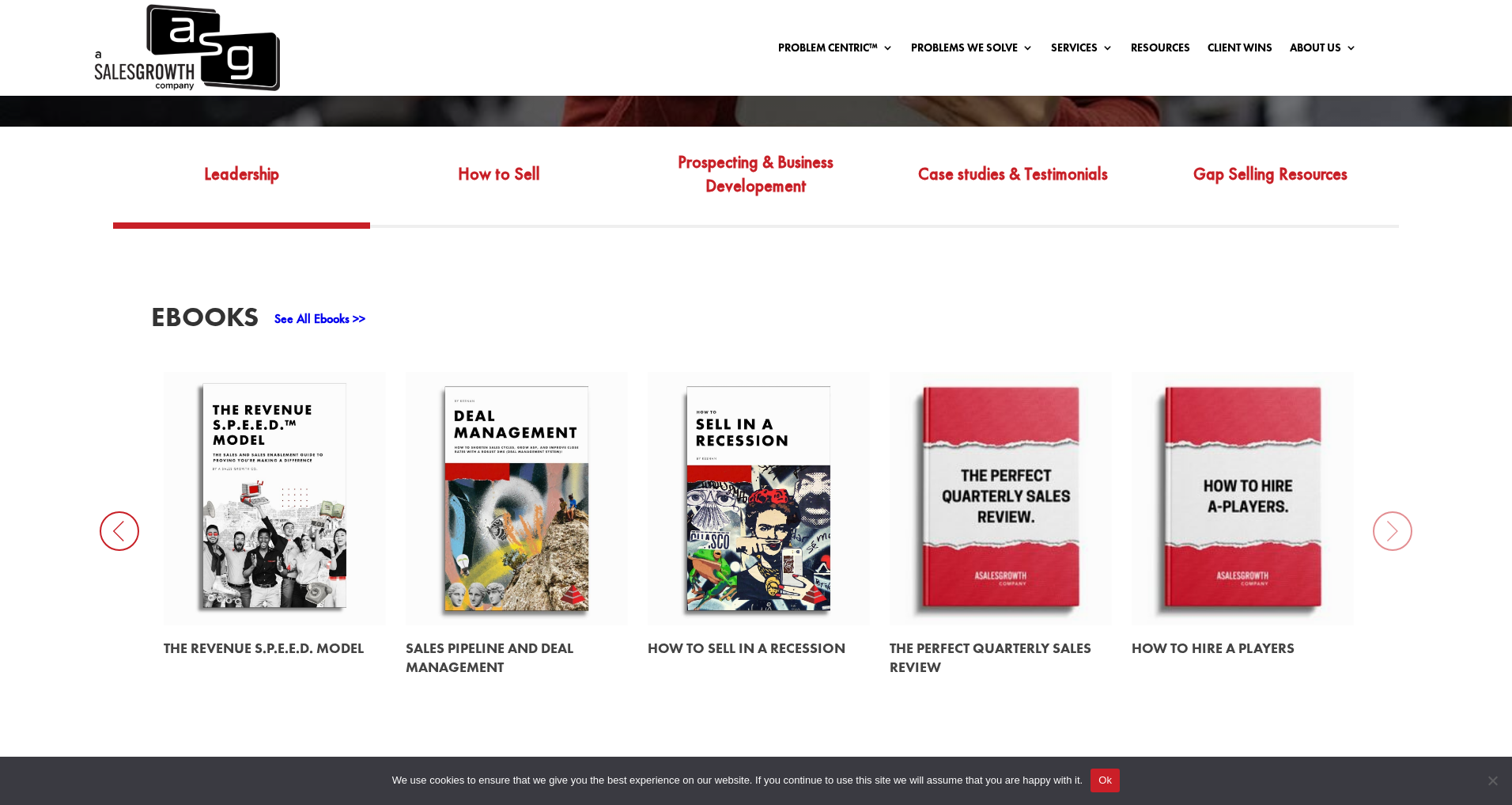
click at [1393, 528] on div "EBooks See All Ebooks >> Human Performance Is the GTM Multiplier The ASG Proble…" at bounding box center [756, 496] width 1512 height 537
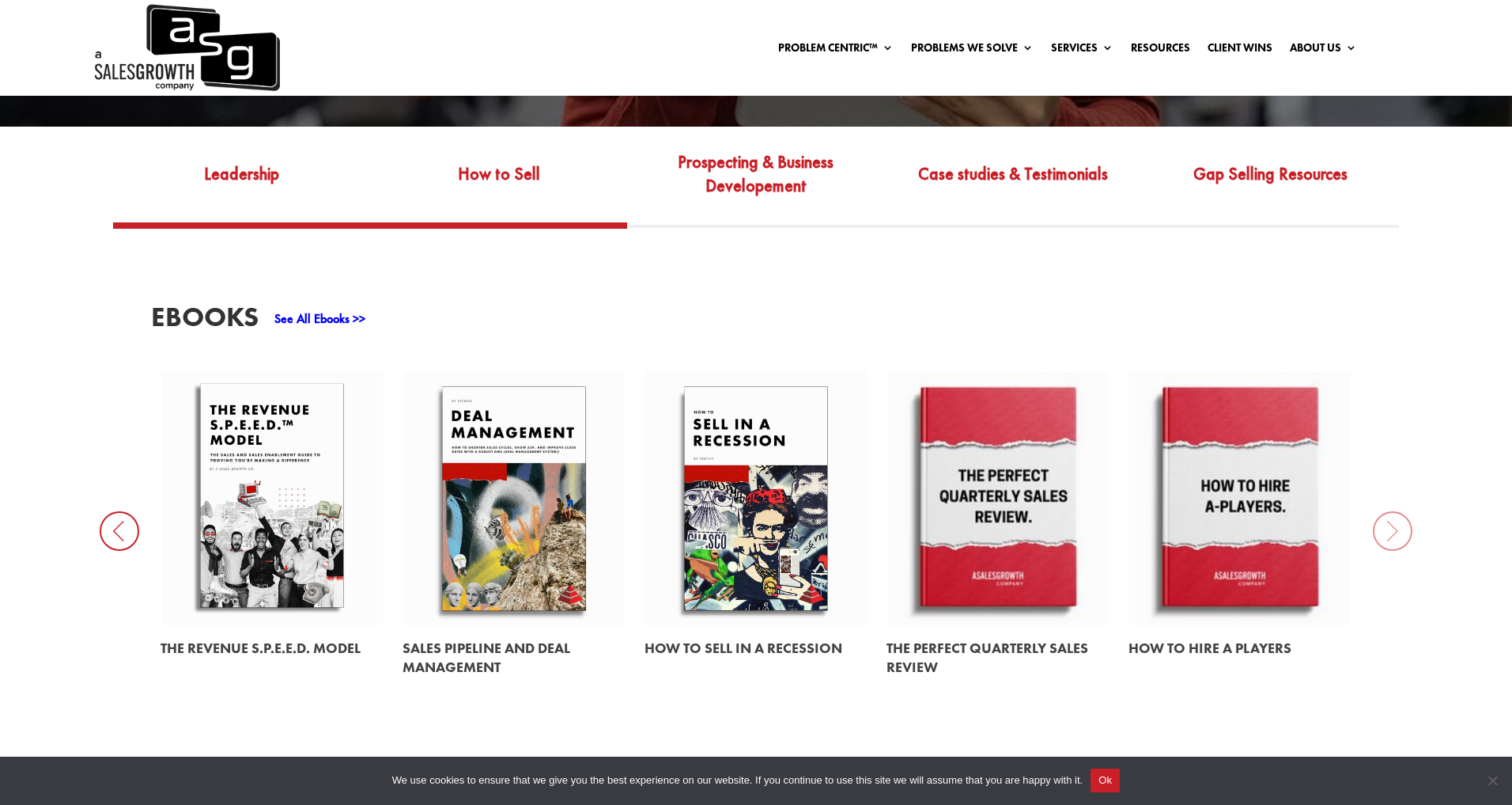
click at [571, 172] on link "How to Sell" at bounding box center [498, 185] width 257 height 75
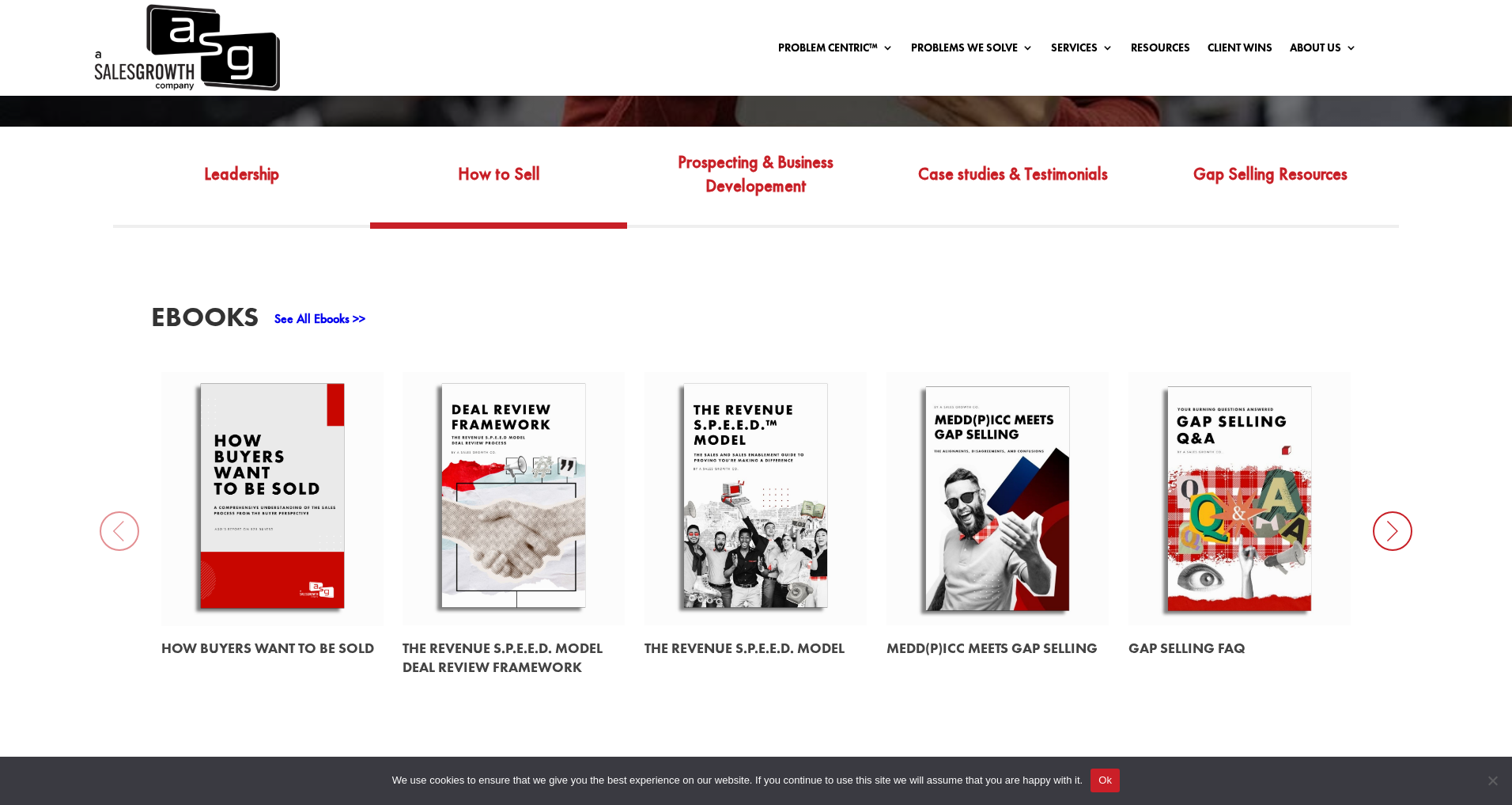
click at [1399, 534] on icon at bounding box center [1393, 531] width 39 height 39
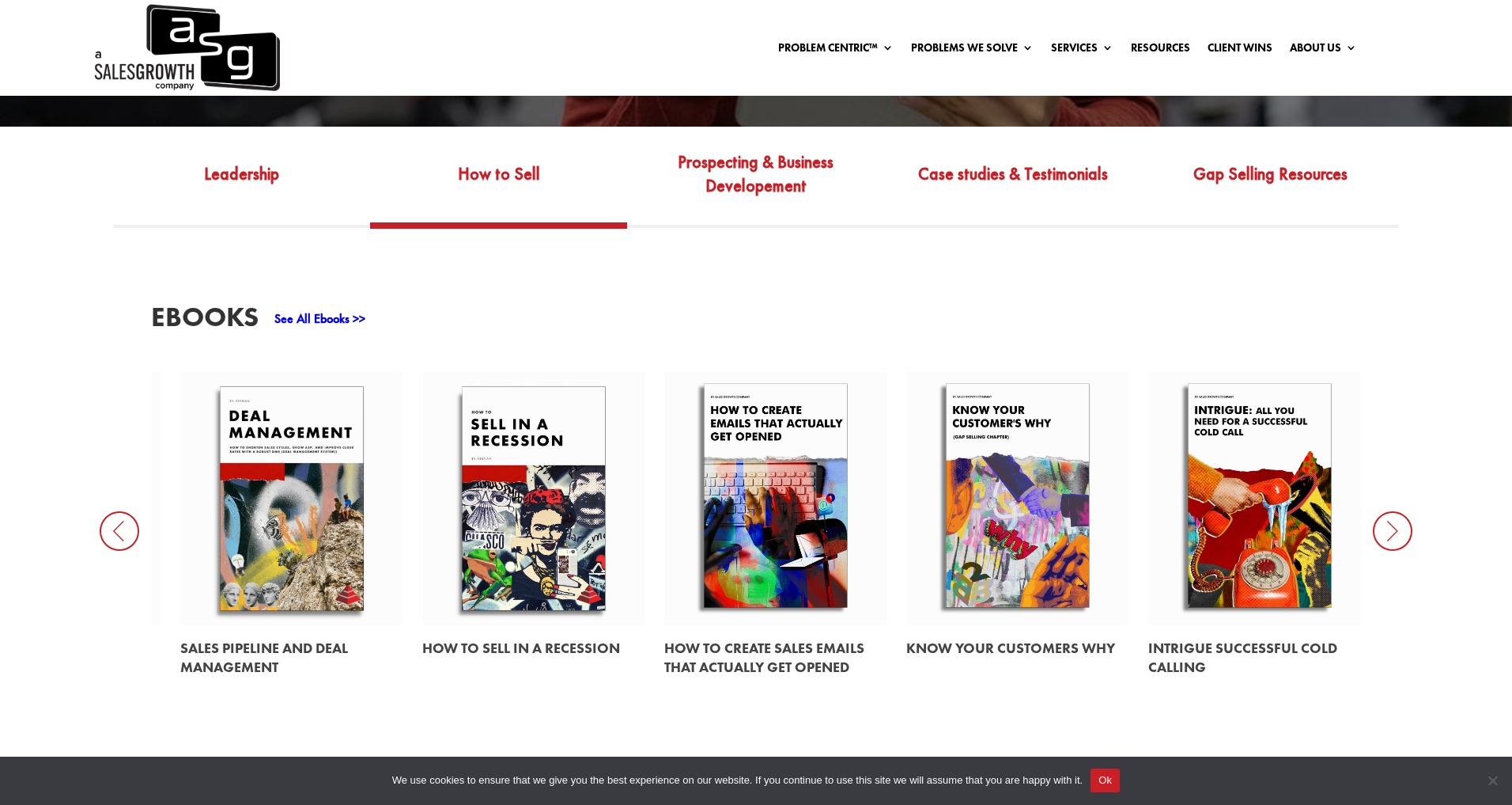
click at [1399, 534] on icon at bounding box center [1393, 531] width 39 height 39
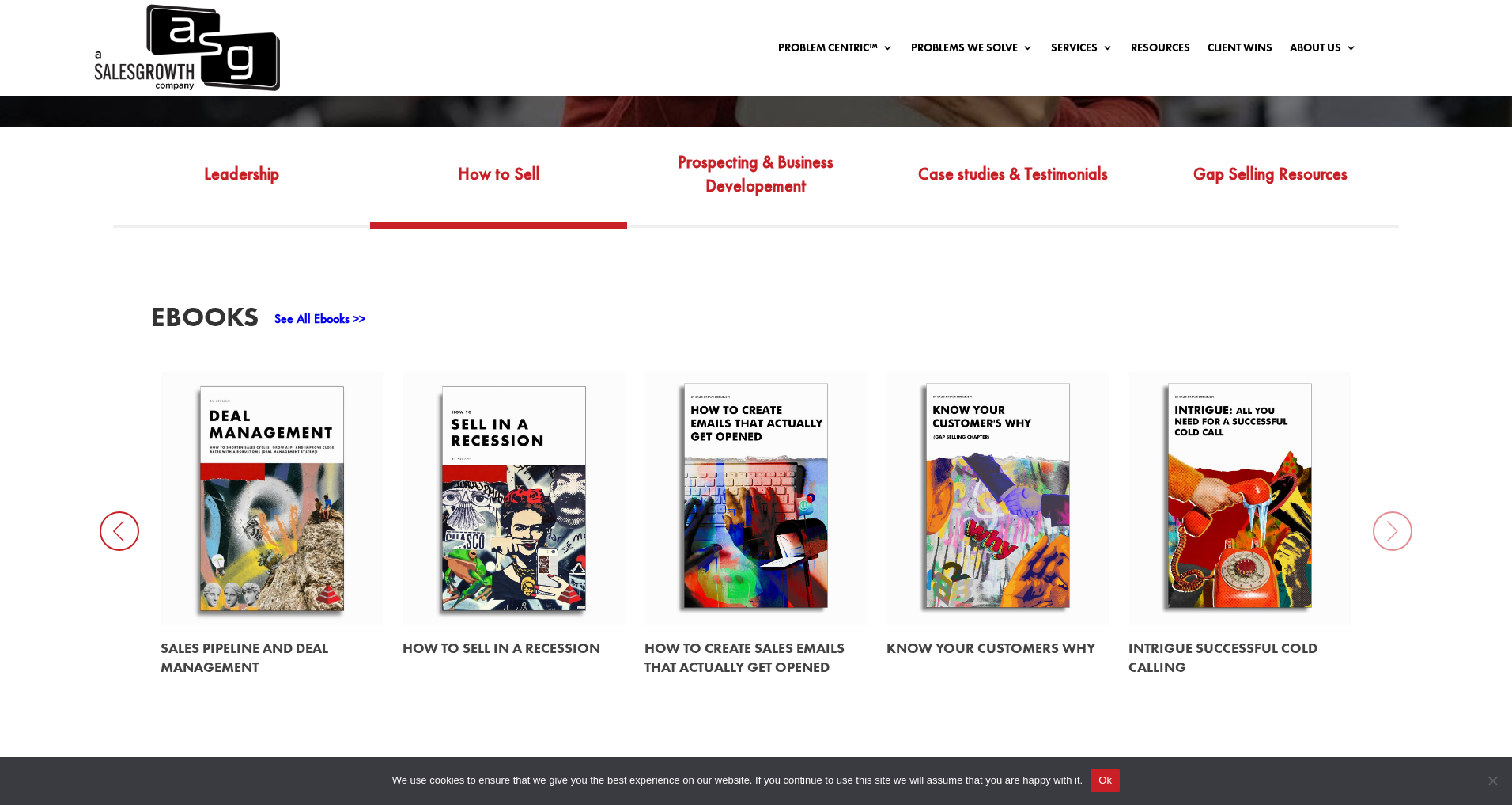
click at [996, 461] on link at bounding box center [998, 498] width 223 height 253
click at [1247, 511] on link at bounding box center [1240, 498] width 223 height 253
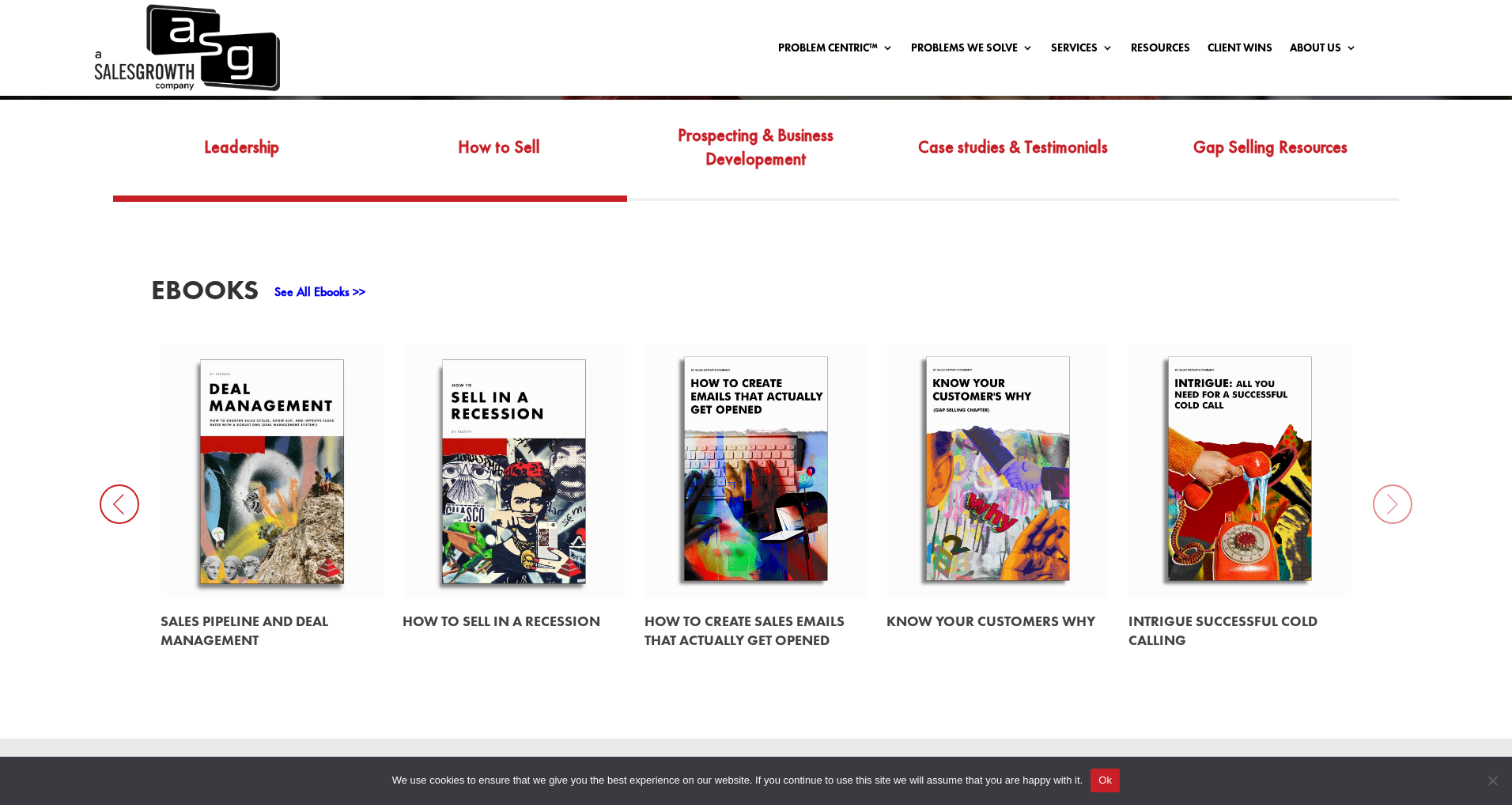
scroll to position [655, 0]
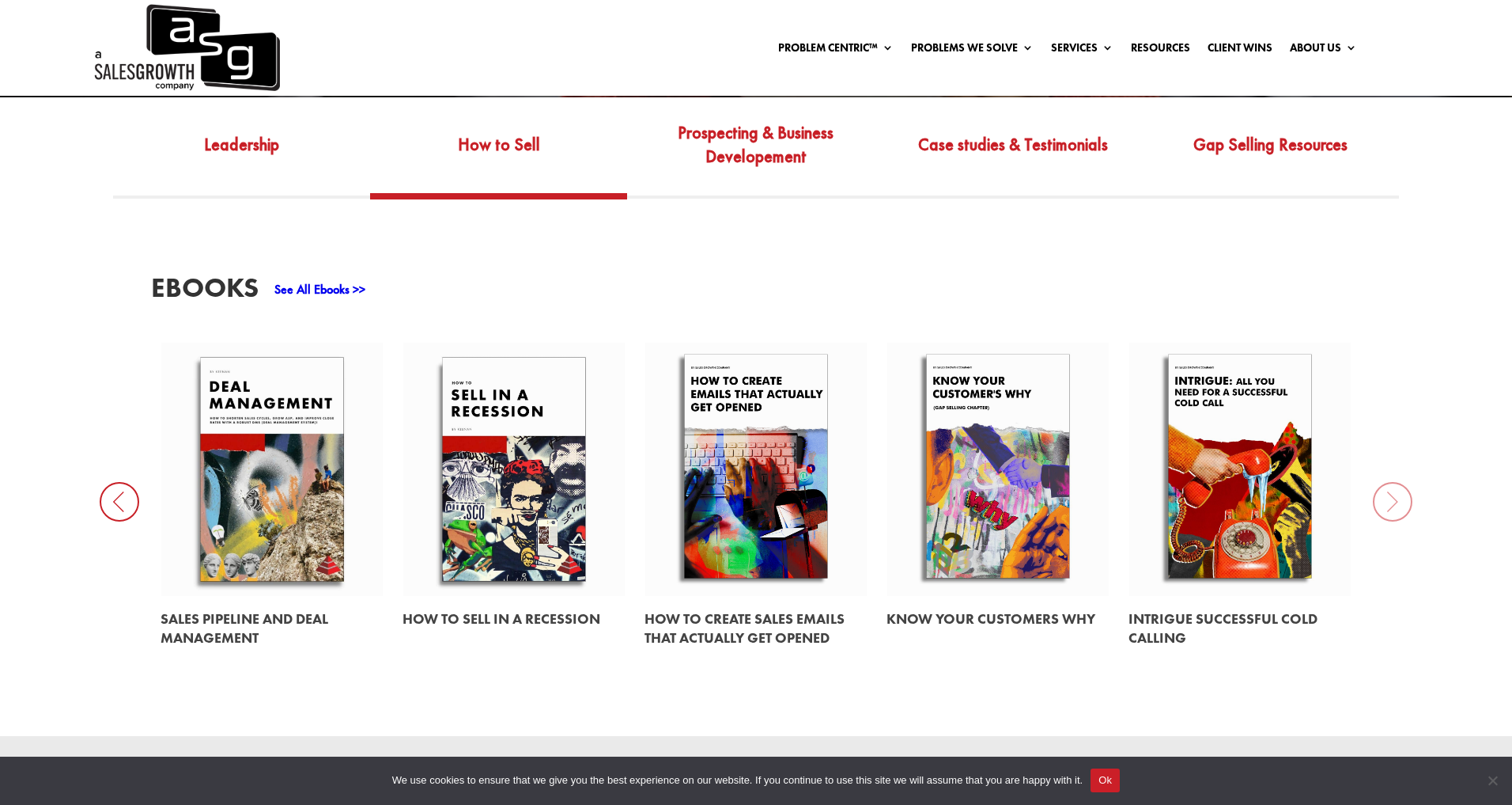
click at [128, 510] on icon at bounding box center [119, 501] width 39 height 39
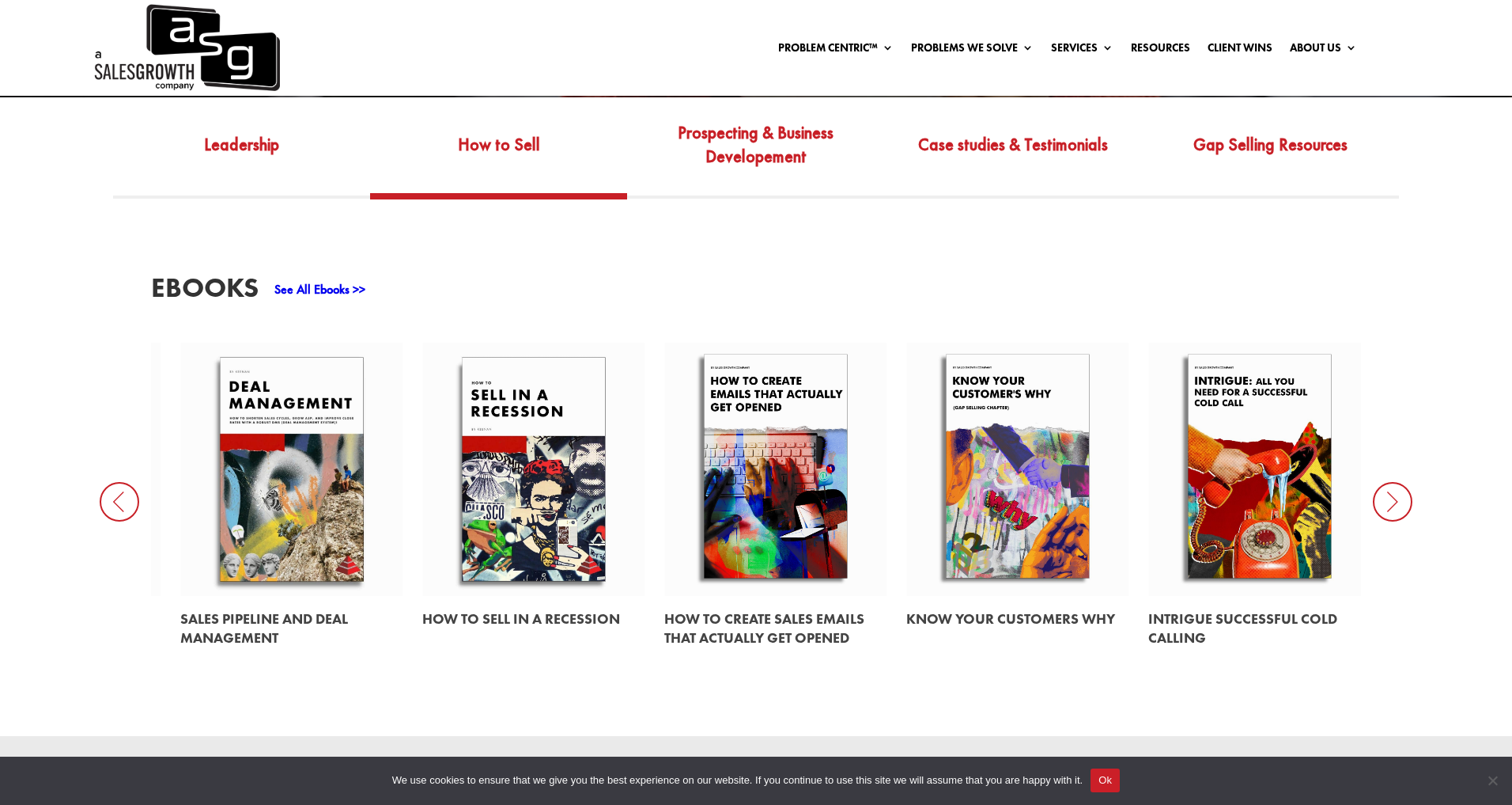
click at [128, 510] on icon at bounding box center [119, 501] width 39 height 39
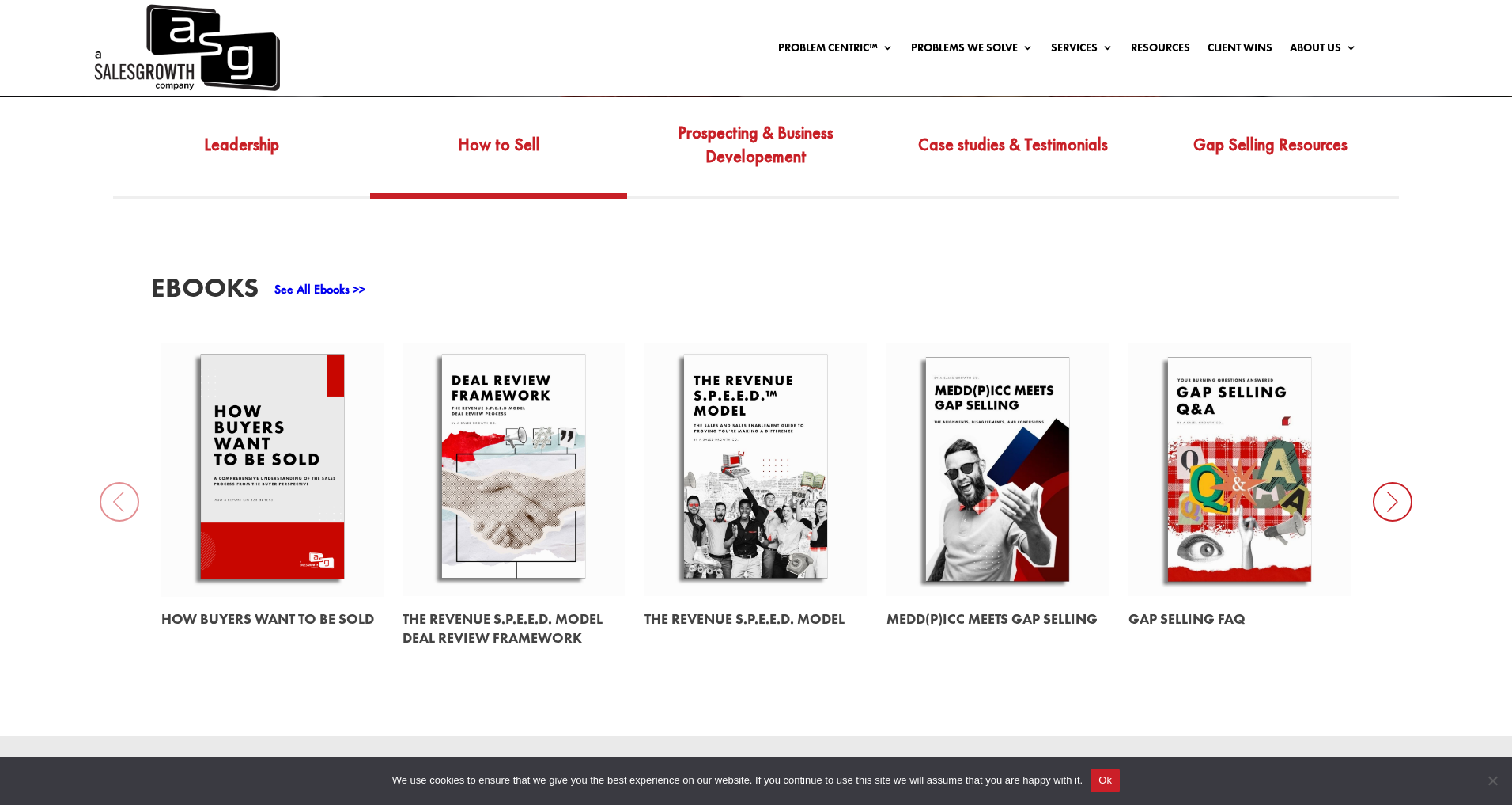
click at [304, 511] on link at bounding box center [272, 468] width 223 height 253
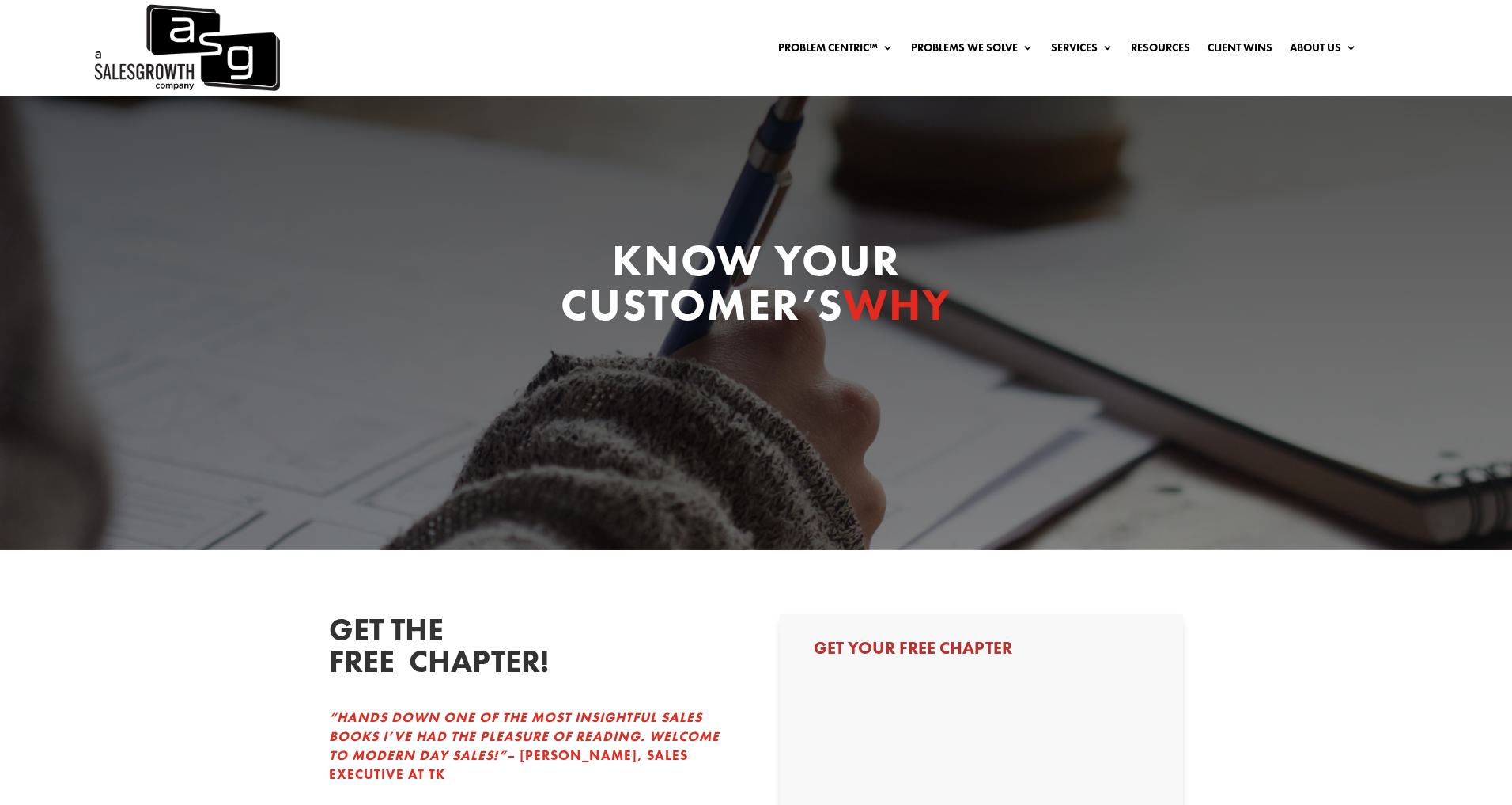
select select "Director/Manager (Sales Director, Regional Sales Manager, etc)"
select select "1-9"
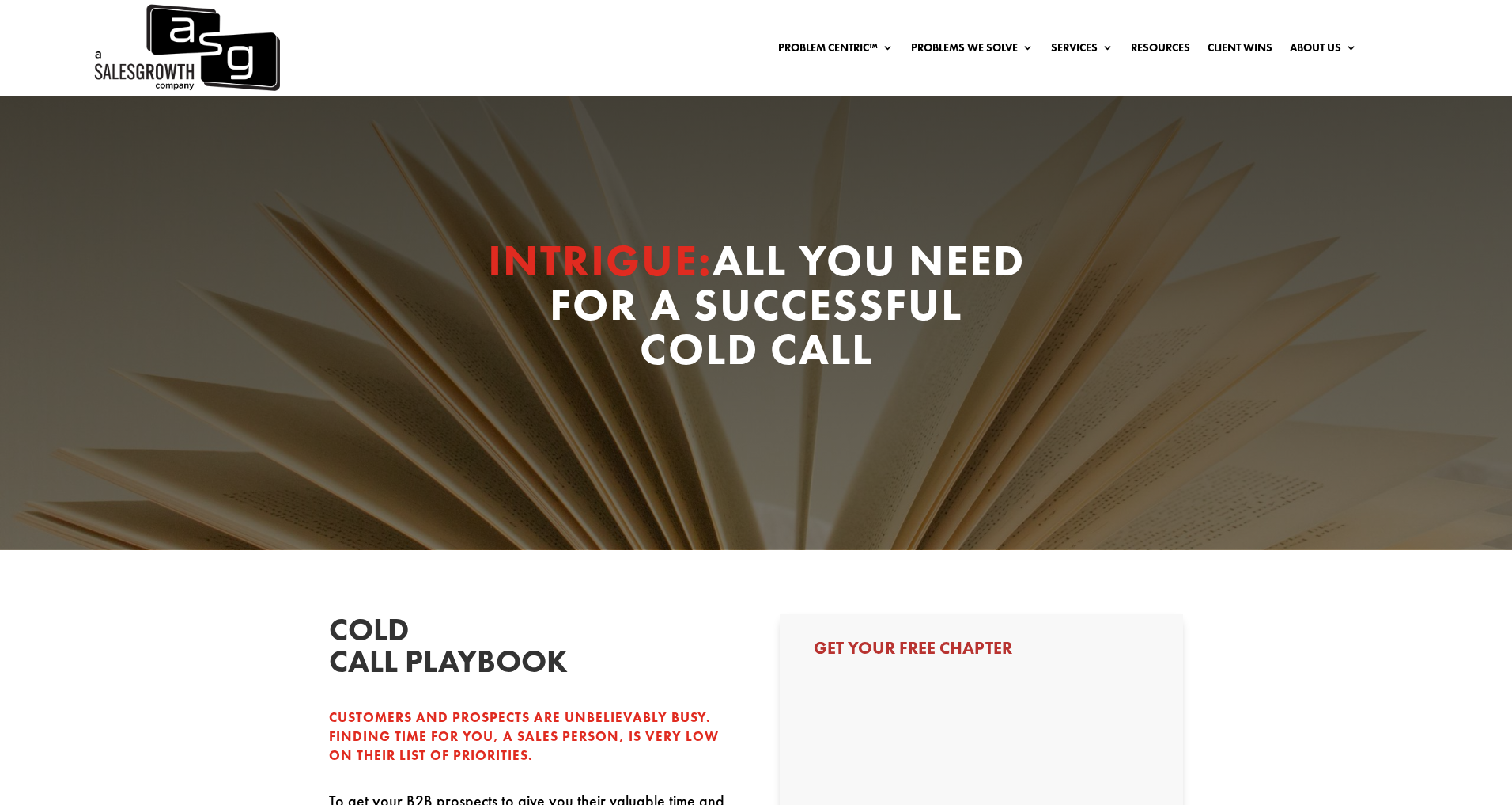
select select "Director/Manager (Sales Director, Regional Sales Manager, etc)"
select select "1-9"
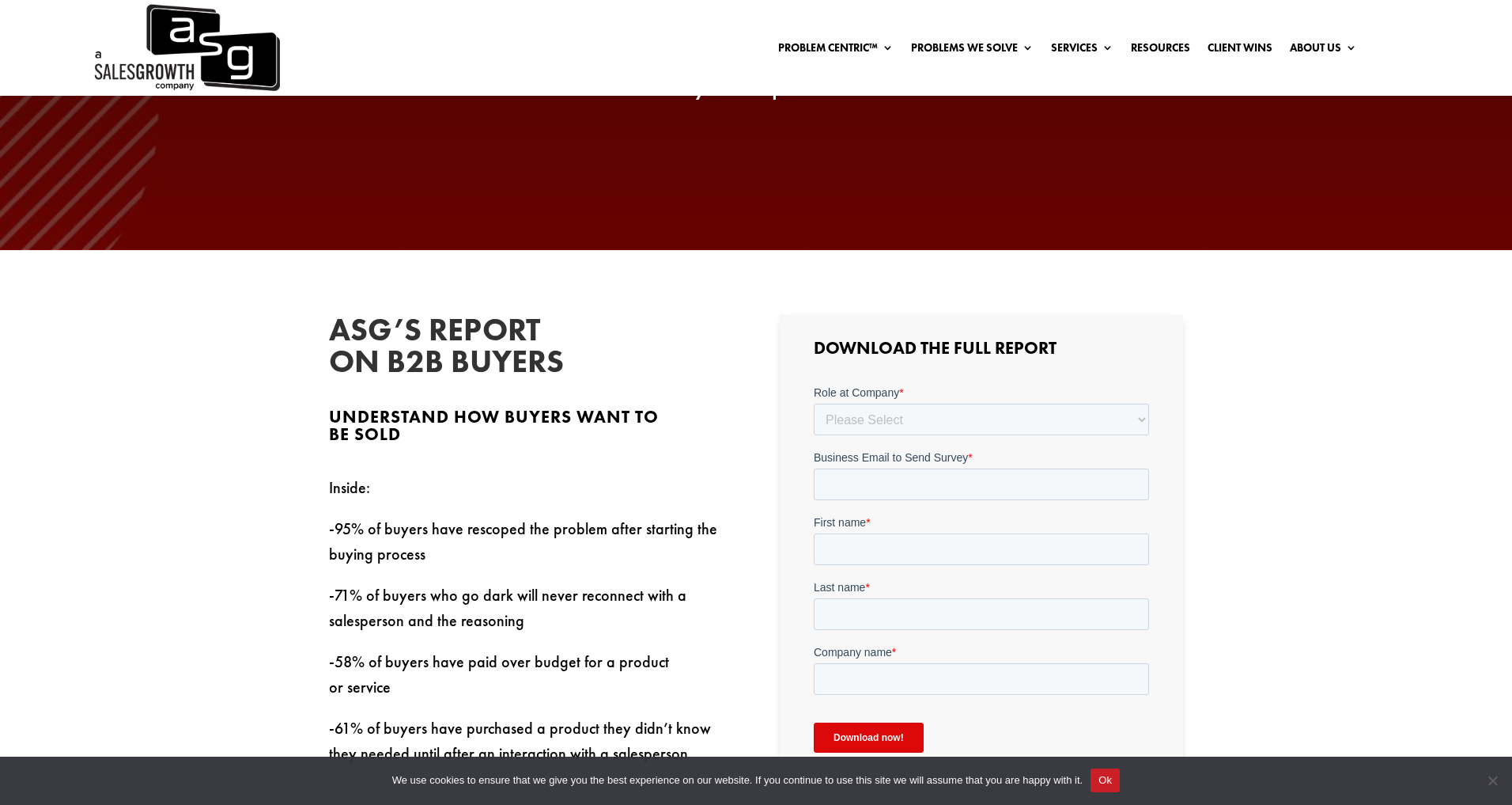
scroll to position [538, 0]
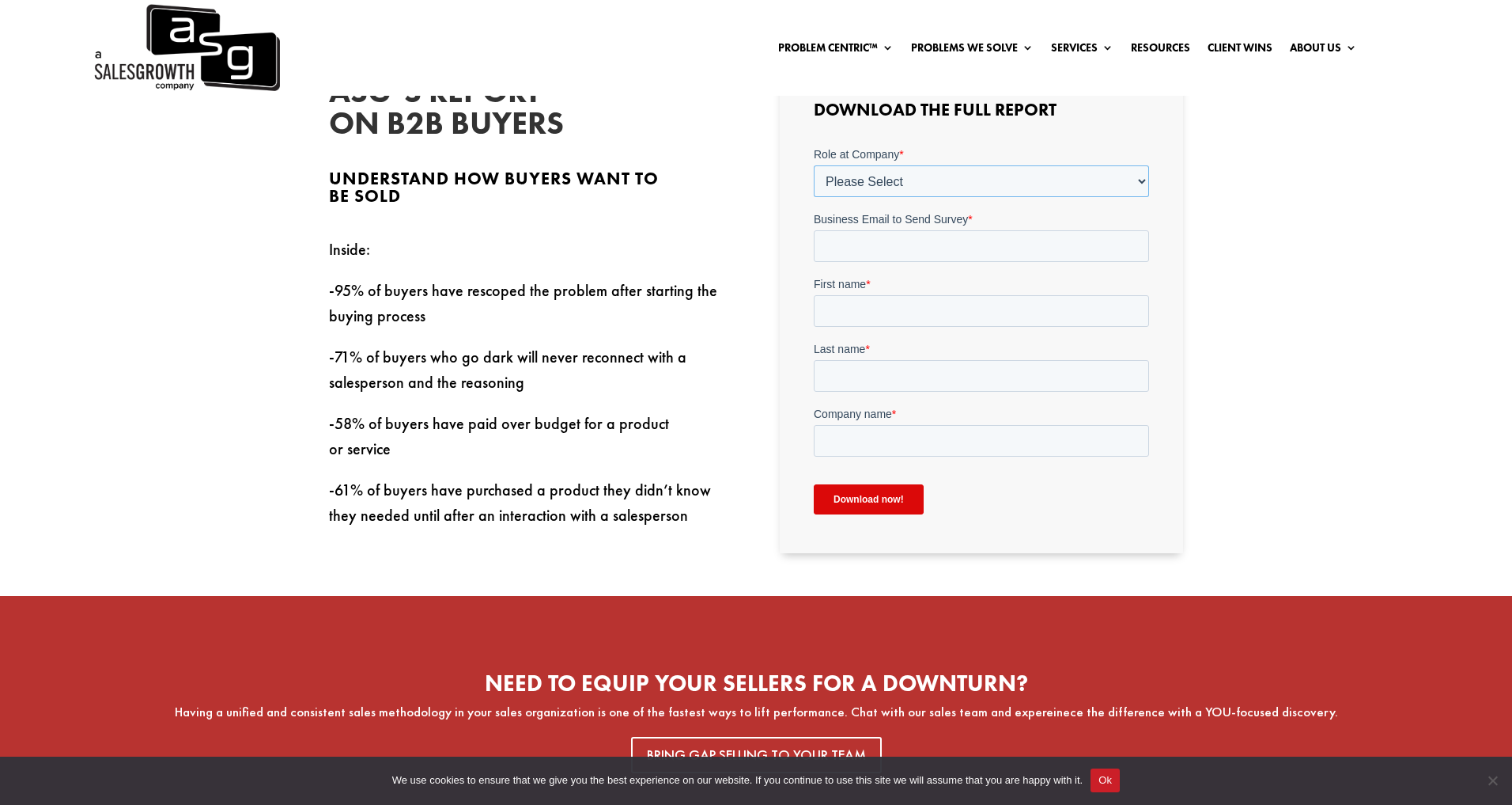
click at [887, 185] on select "Please Select C-Level (CRO, CSO, etc) Senior Leadership (VP of Sales, VP of Ena…" at bounding box center [981, 180] width 335 height 32
select select "Director/Manager (Sales Director, Regional Sales Manager, etc)"
click at [813, 164] on select "Please Select C-Level (CRO, CSO, etc) Senior Leadership (VP of Sales, VP of Ena…" at bounding box center [981, 180] width 335 height 32
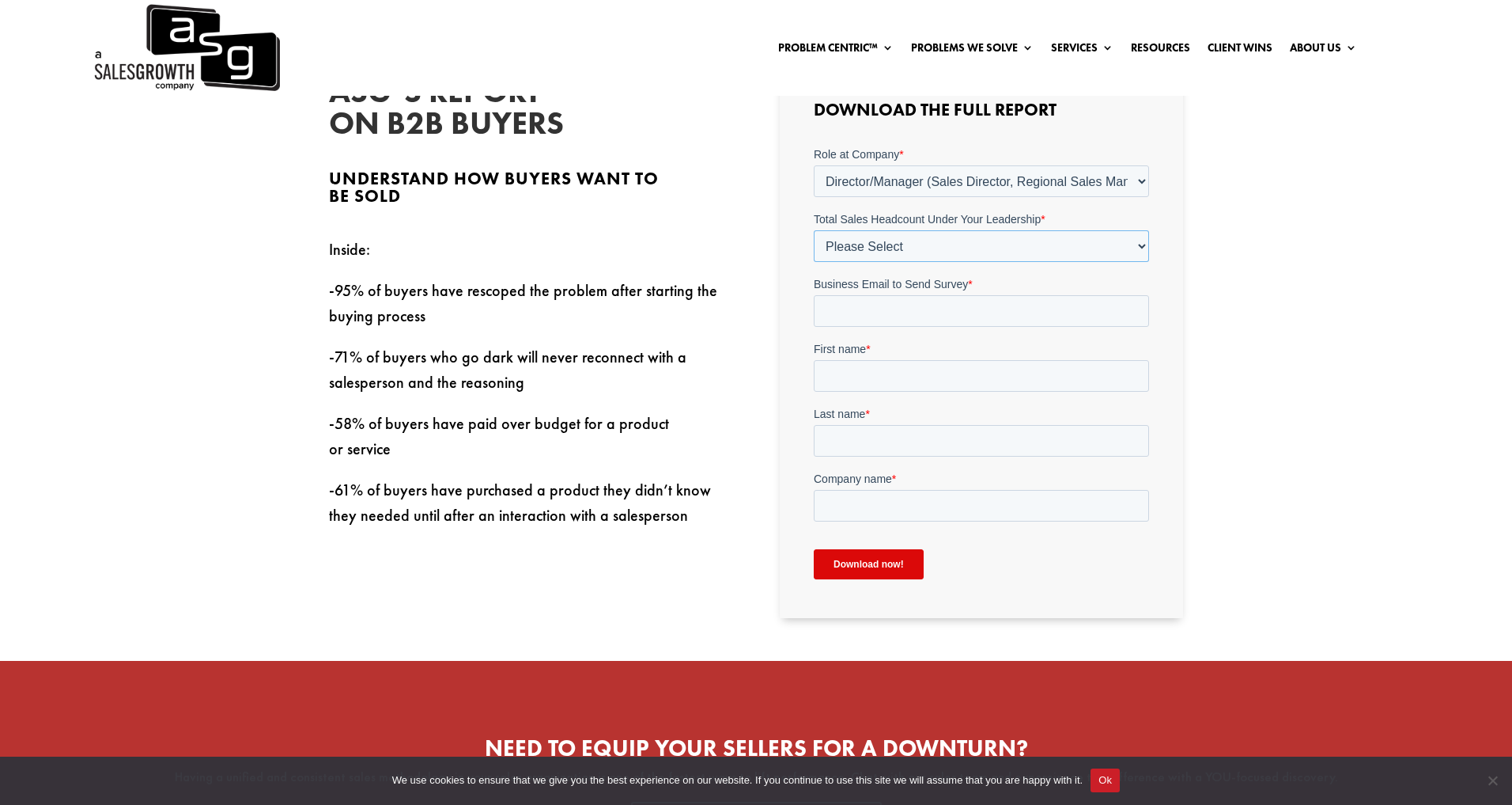
click at [867, 243] on select "Please Select Just Me 1-9 [PHONE_NUMBER] [PHONE_NUMBER]+" at bounding box center [981, 245] width 335 height 32
select select "1-9"
click at [813, 229] on select "Please Select Just Me 1-9 [PHONE_NUMBER] [PHONE_NUMBER]+" at bounding box center [981, 245] width 335 height 32
click at [866, 312] on input "Business Email to Send Survey *" at bounding box center [981, 310] width 335 height 32
type input "[PERSON_NAME][EMAIL_ADDRESS][PERSON_NAME][DOMAIN_NAME]"
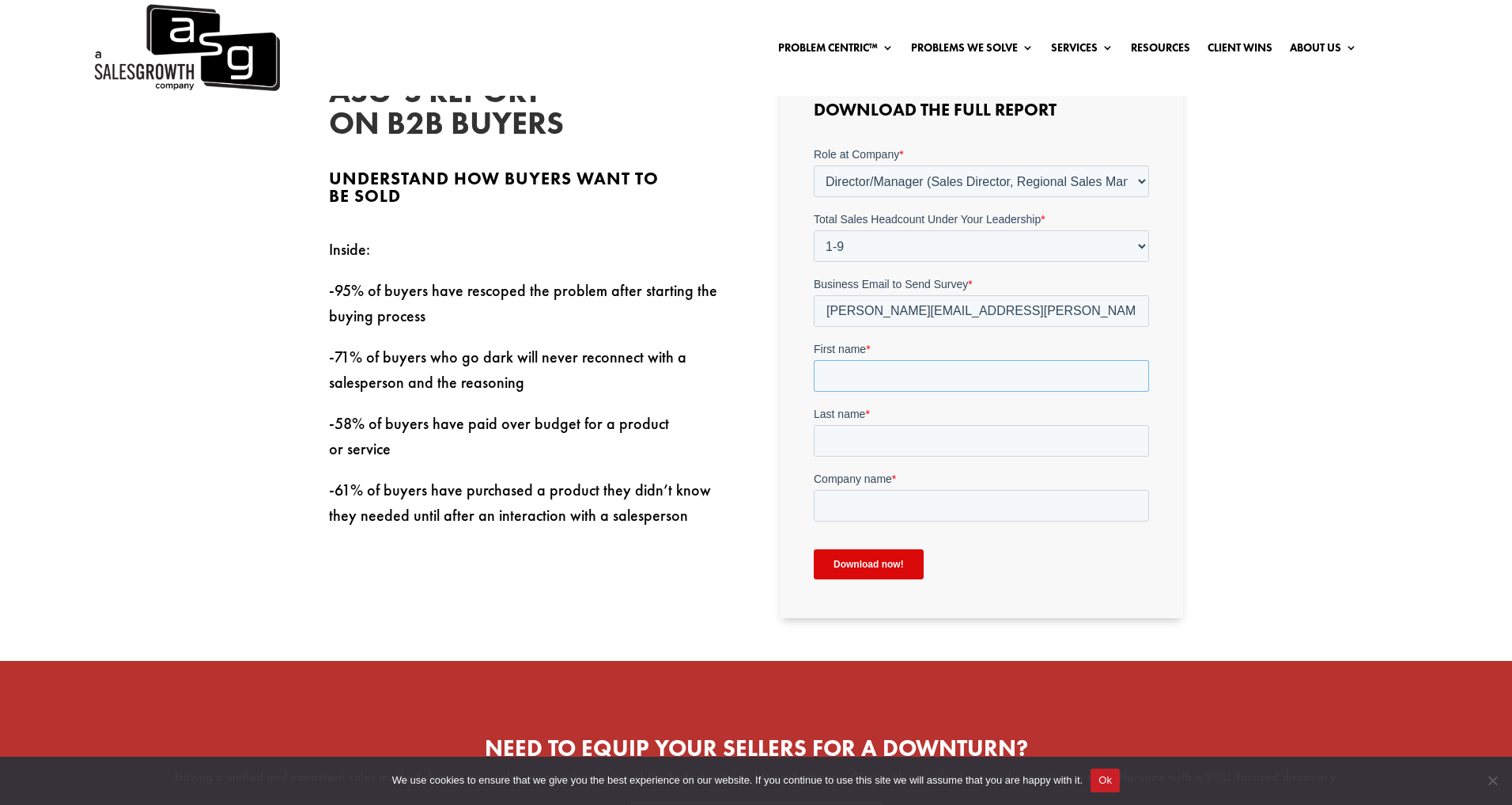
click at [888, 380] on input "First name *" at bounding box center [981, 375] width 335 height 32
type input "[PERSON_NAME]"
click at [918, 438] on input "Last name *" at bounding box center [981, 440] width 335 height 32
type input "[PERSON_NAME]"
click at [893, 518] on input "Company name *" at bounding box center [981, 504] width 335 height 32
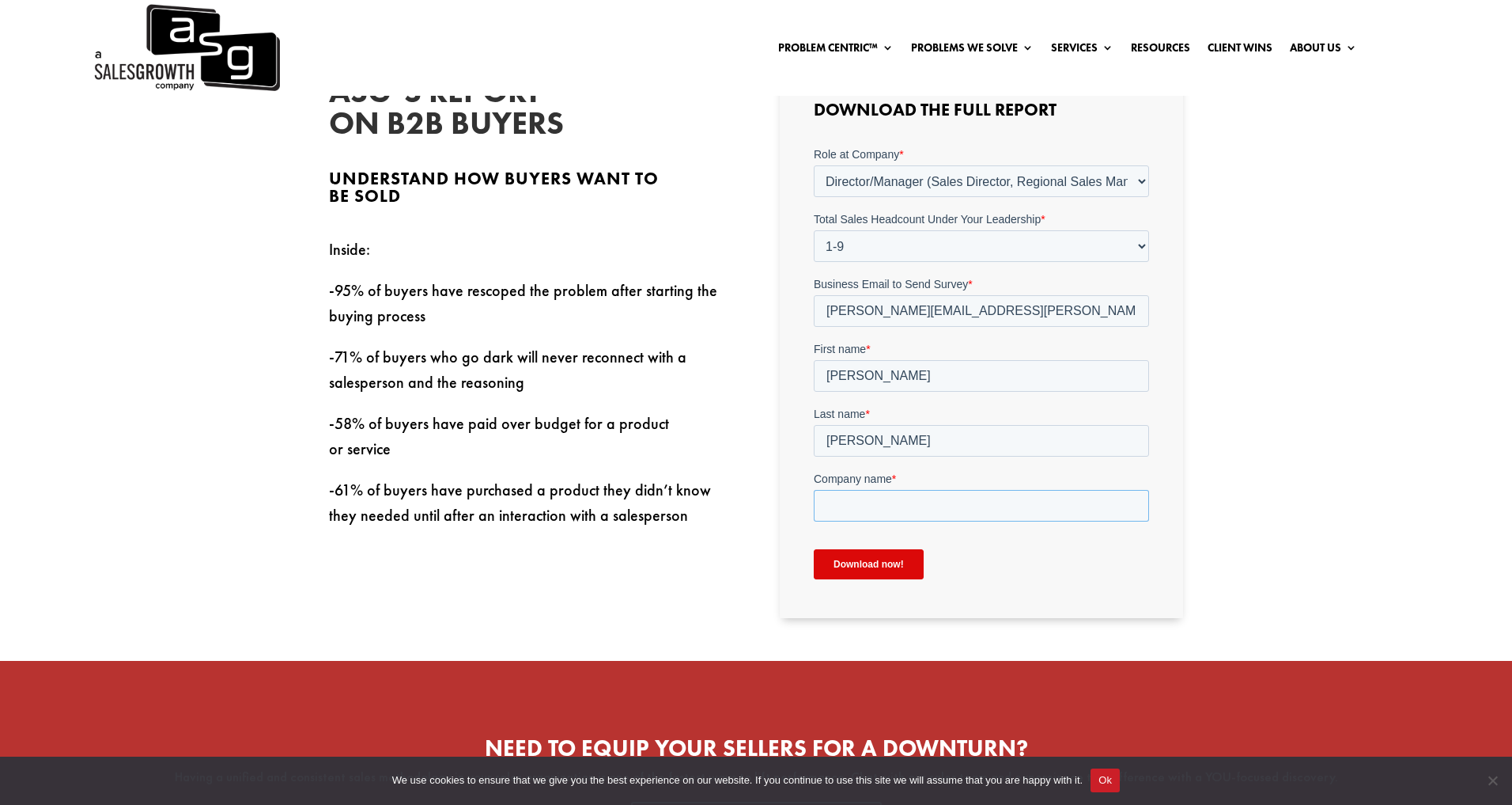
type input "Procore"
click at [887, 567] on input "Download now!" at bounding box center [868, 562] width 110 height 30
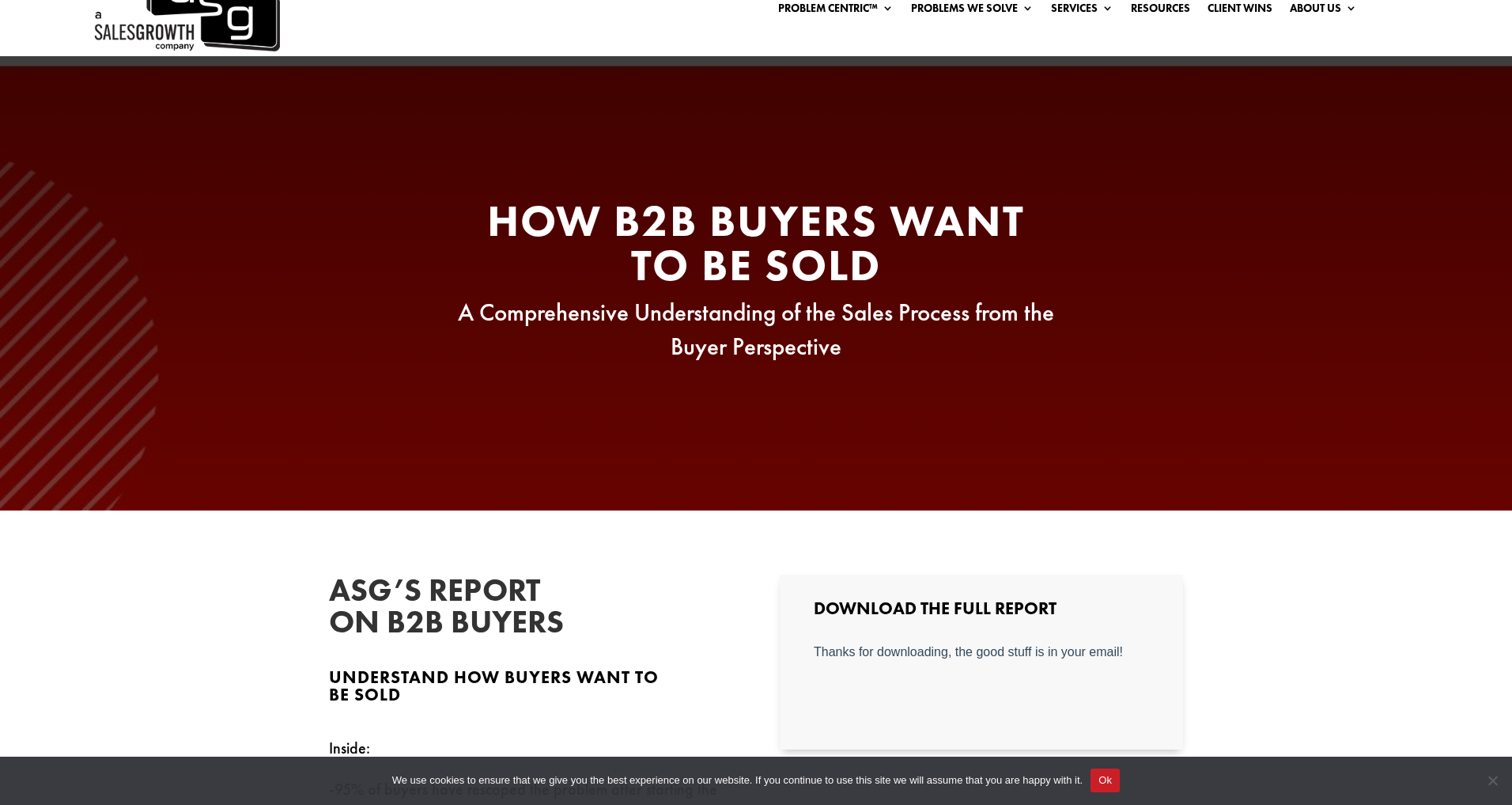
scroll to position [0, 0]
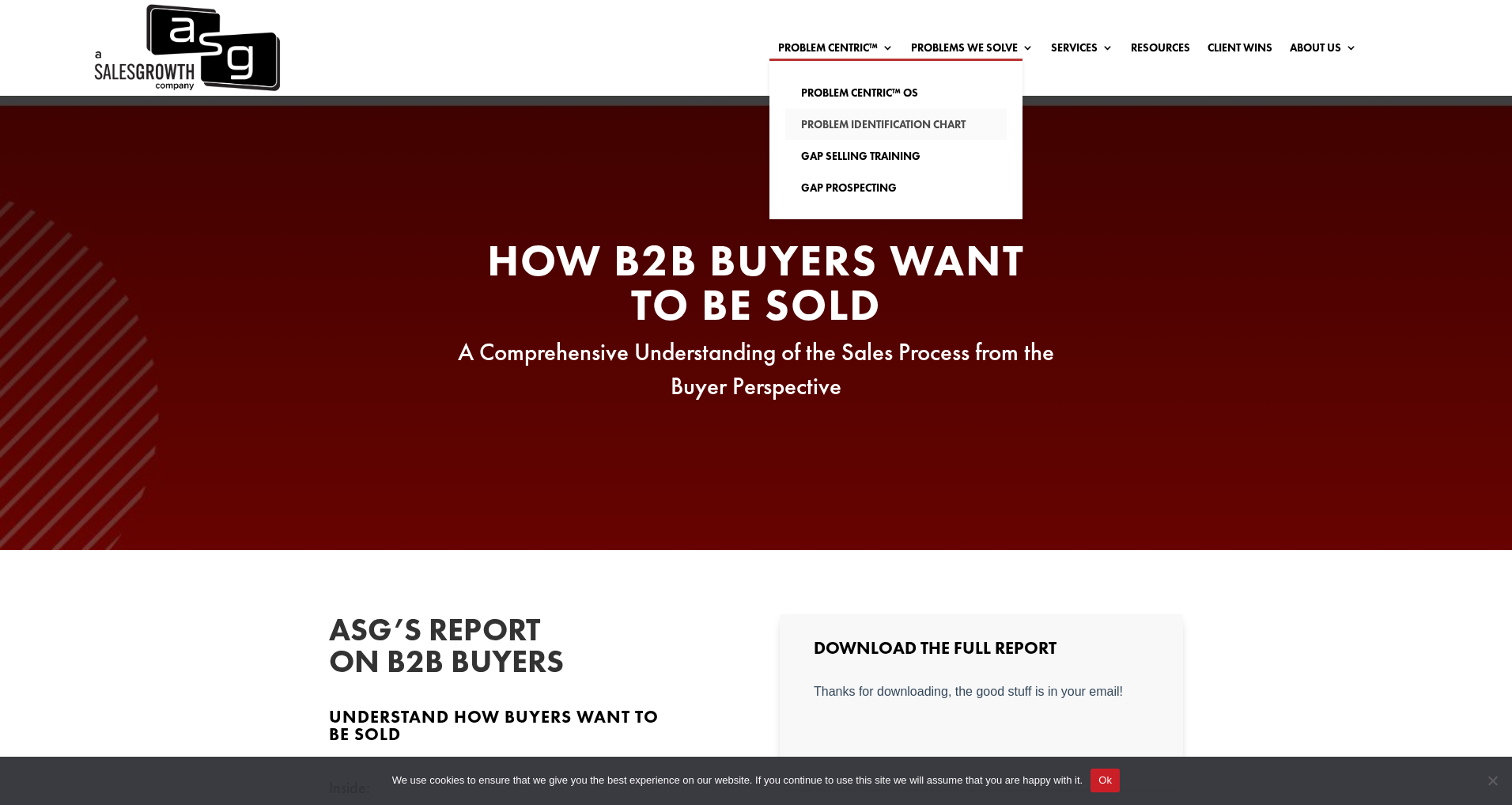
click at [887, 116] on link "Problem Identification Chart" at bounding box center [896, 123] width 222 height 32
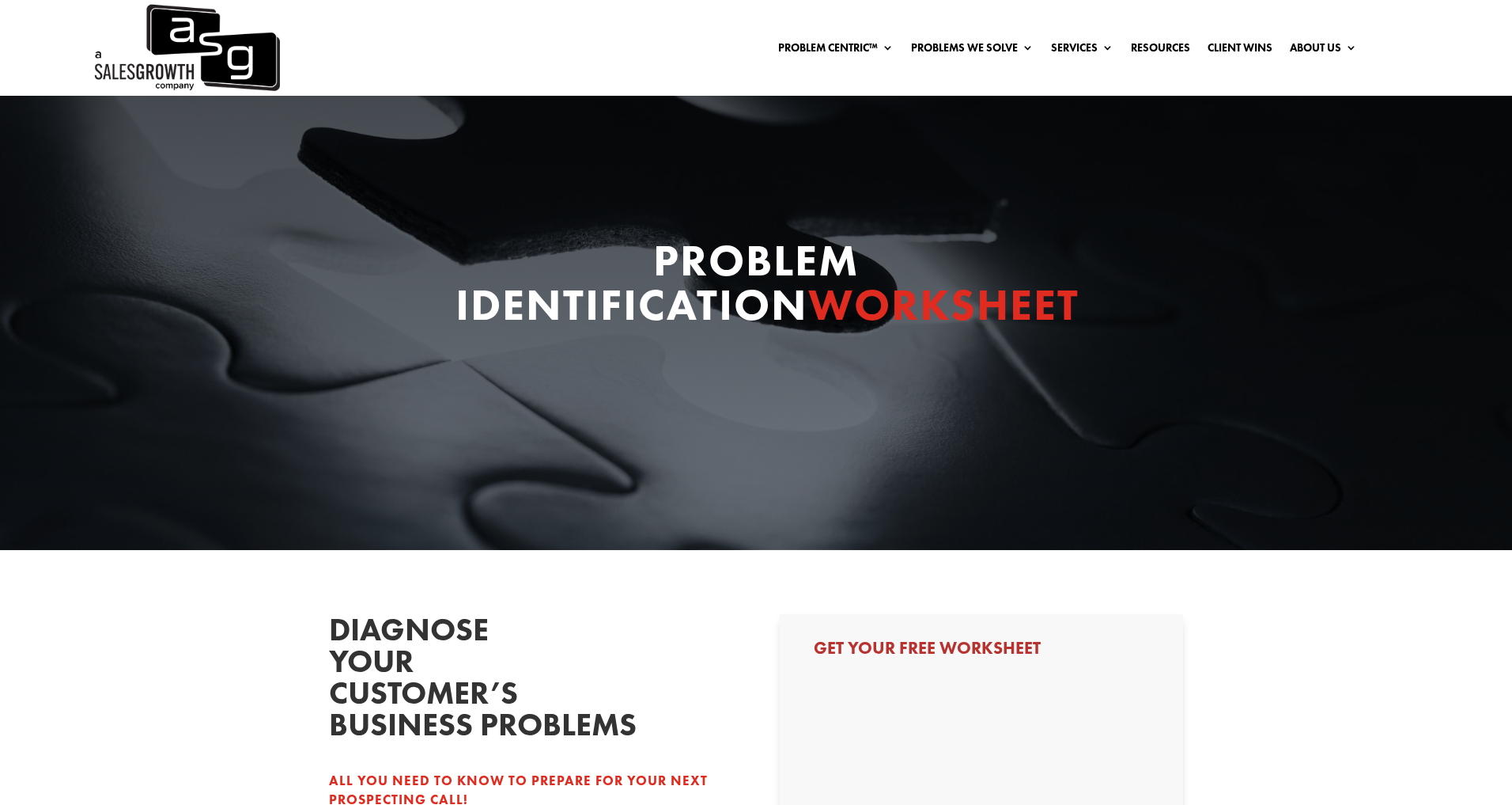
select select "Director/Manager (Sales Director, Regional Sales Manager, etc)"
select select "1-9"
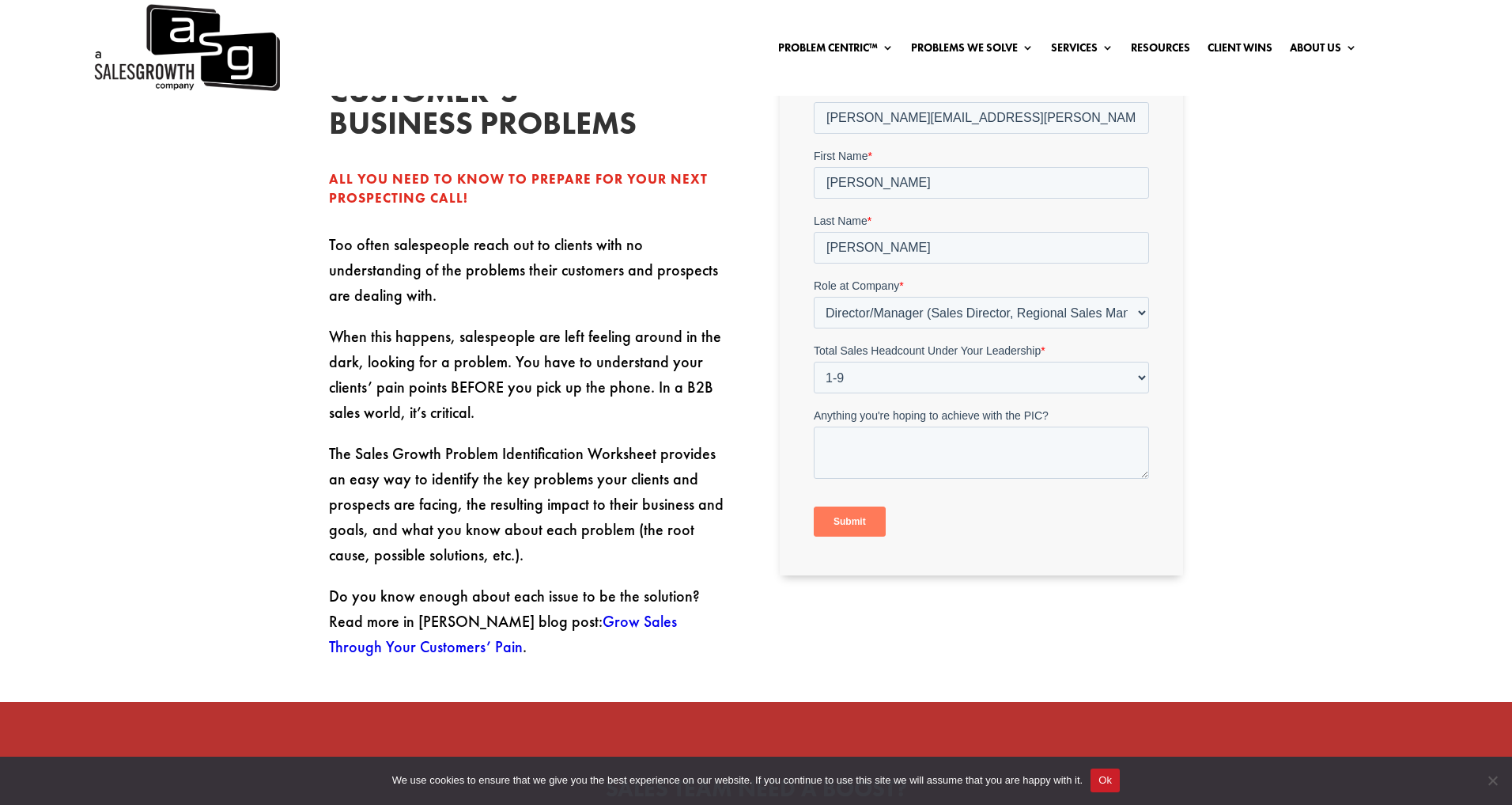
scroll to position [603, 0]
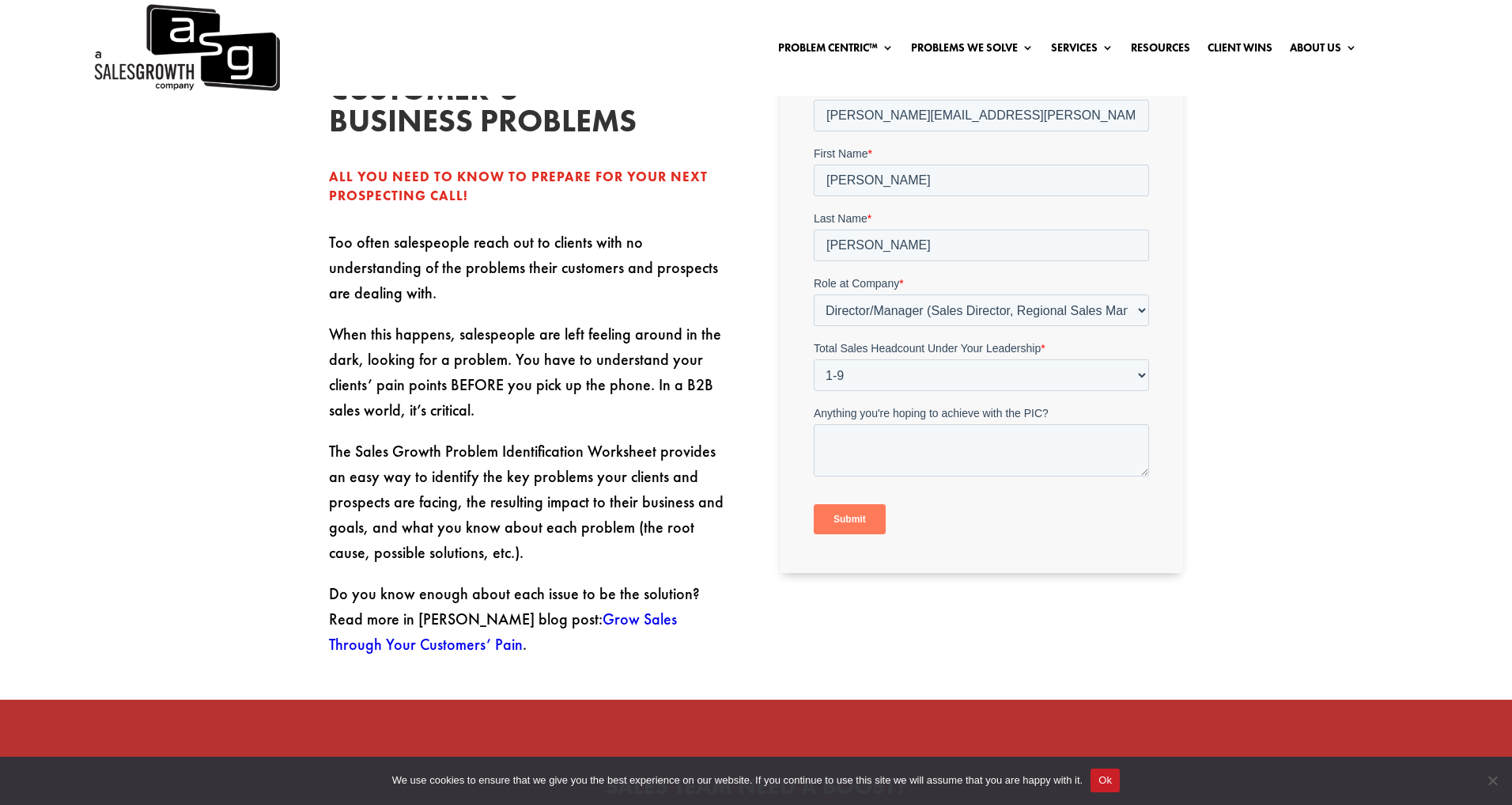
click at [854, 521] on input "Submit" at bounding box center [849, 517] width 72 height 30
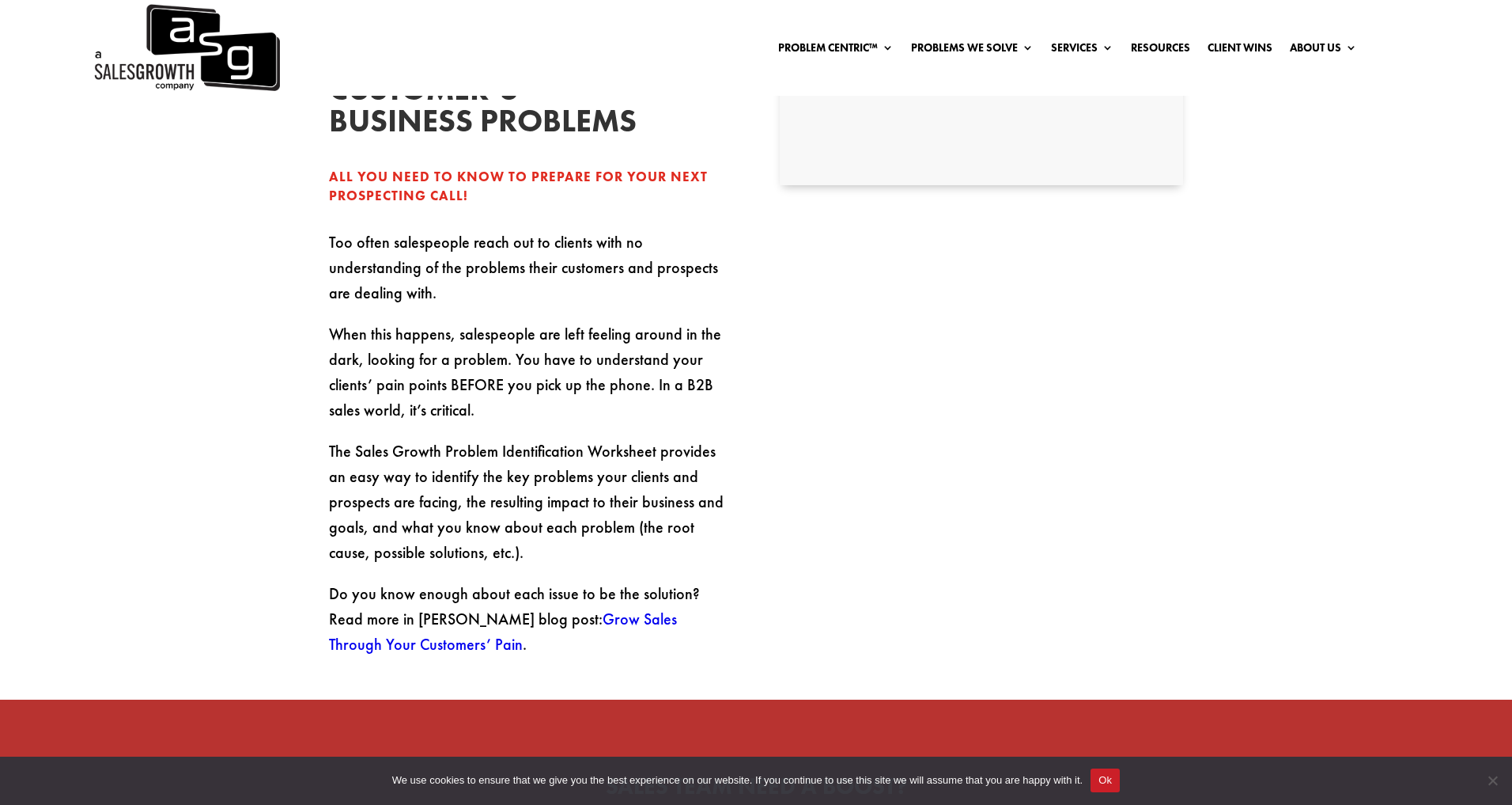
scroll to position [392, 0]
